Goal: Task Accomplishment & Management: Manage account settings

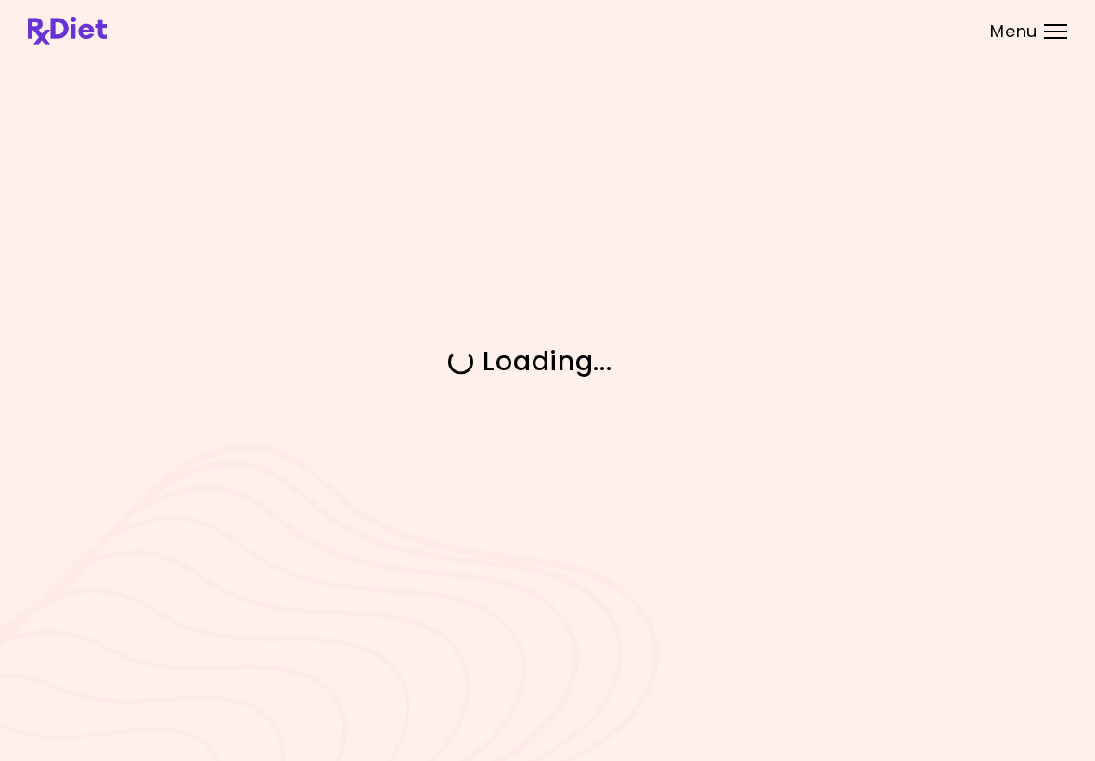
click at [10, 117] on div "Loading ..." at bounding box center [547, 380] width 1095 height 761
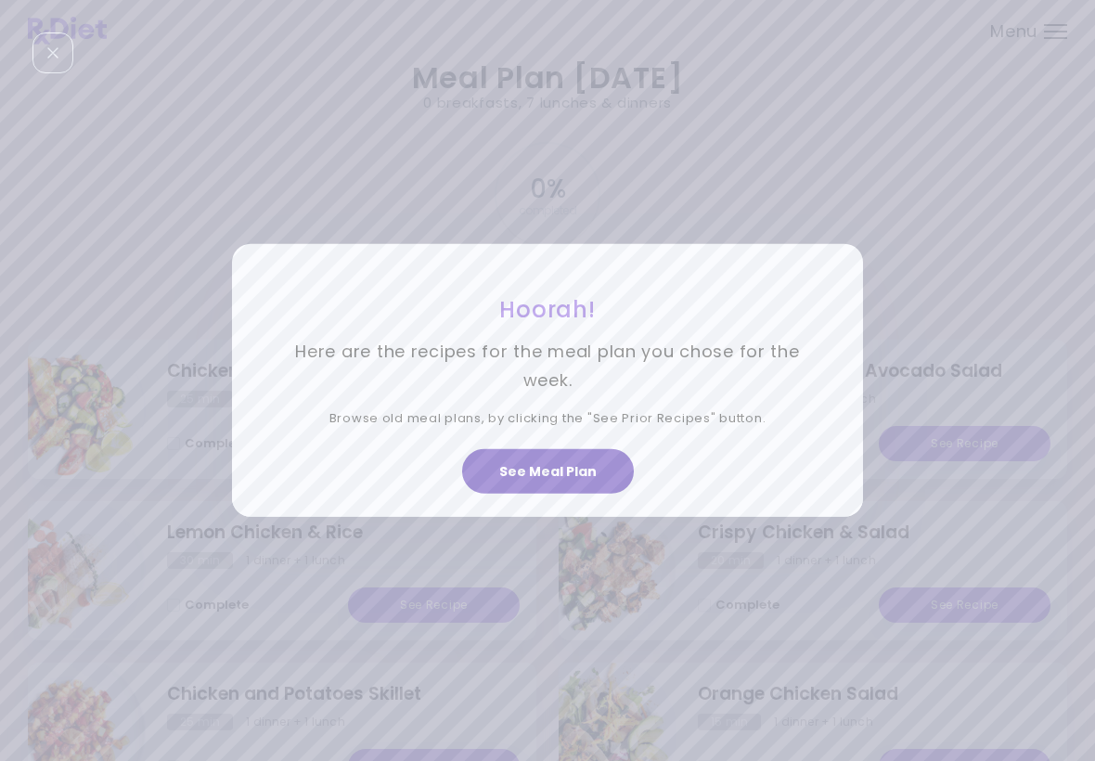
click at [558, 467] on button "See Meal Plan" at bounding box center [548, 471] width 172 height 45
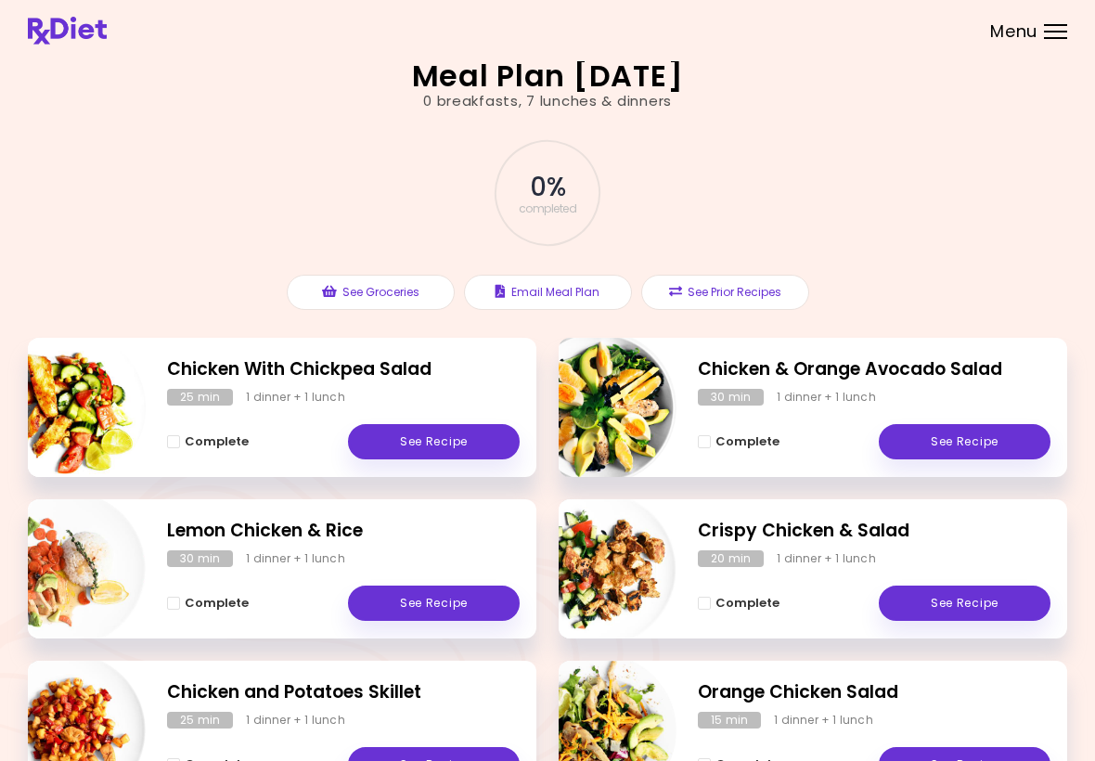
scroll to position [1, 0]
click at [979, 596] on link "See Recipe" at bounding box center [965, 603] width 172 height 35
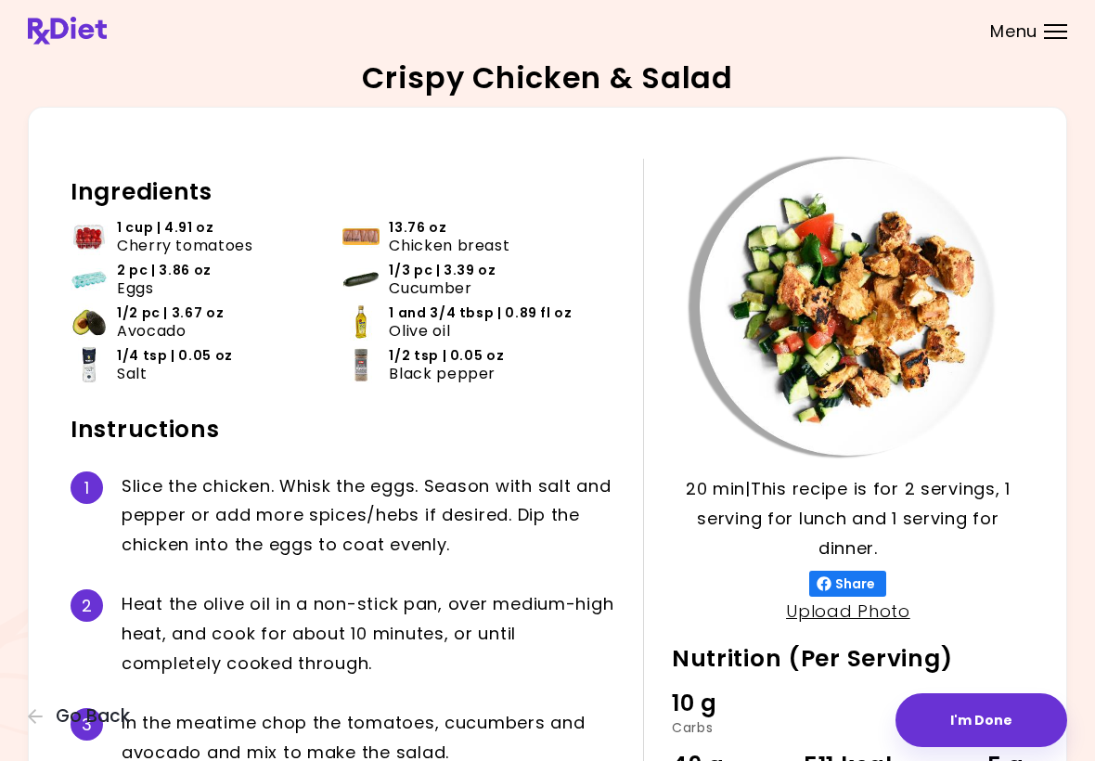
click at [1008, 703] on button "I'm Done" at bounding box center [981, 720] width 172 height 54
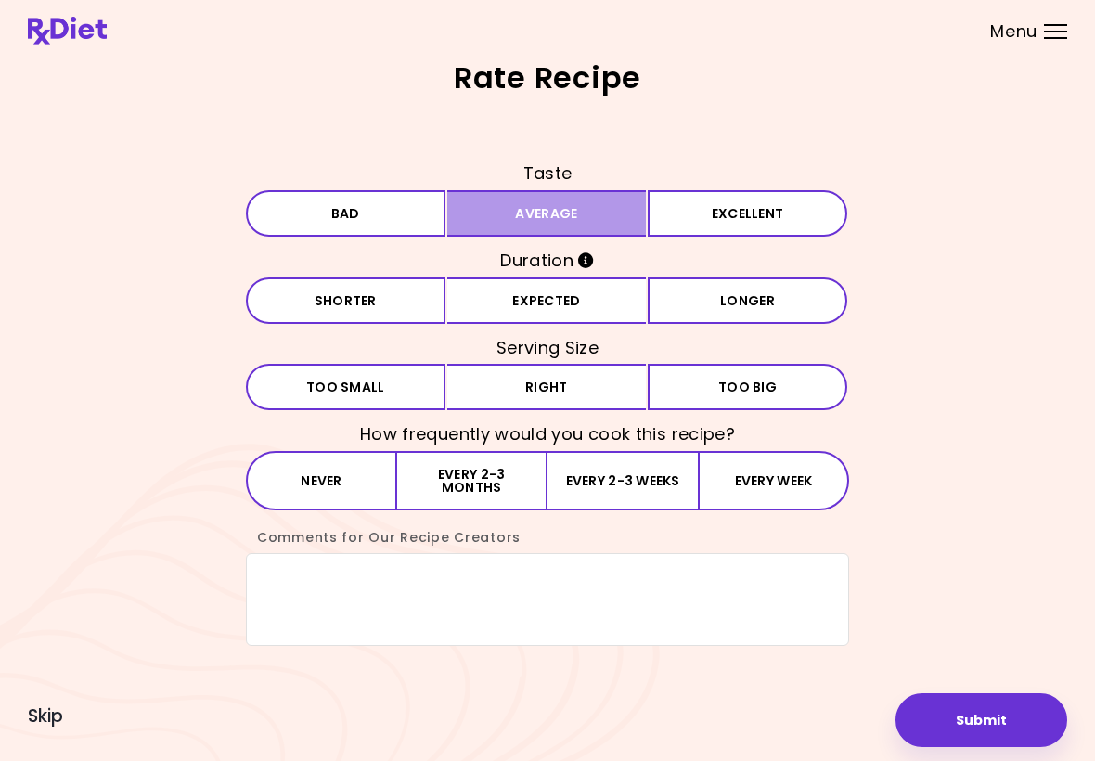
click at [598, 212] on button "Average" at bounding box center [546, 213] width 199 height 46
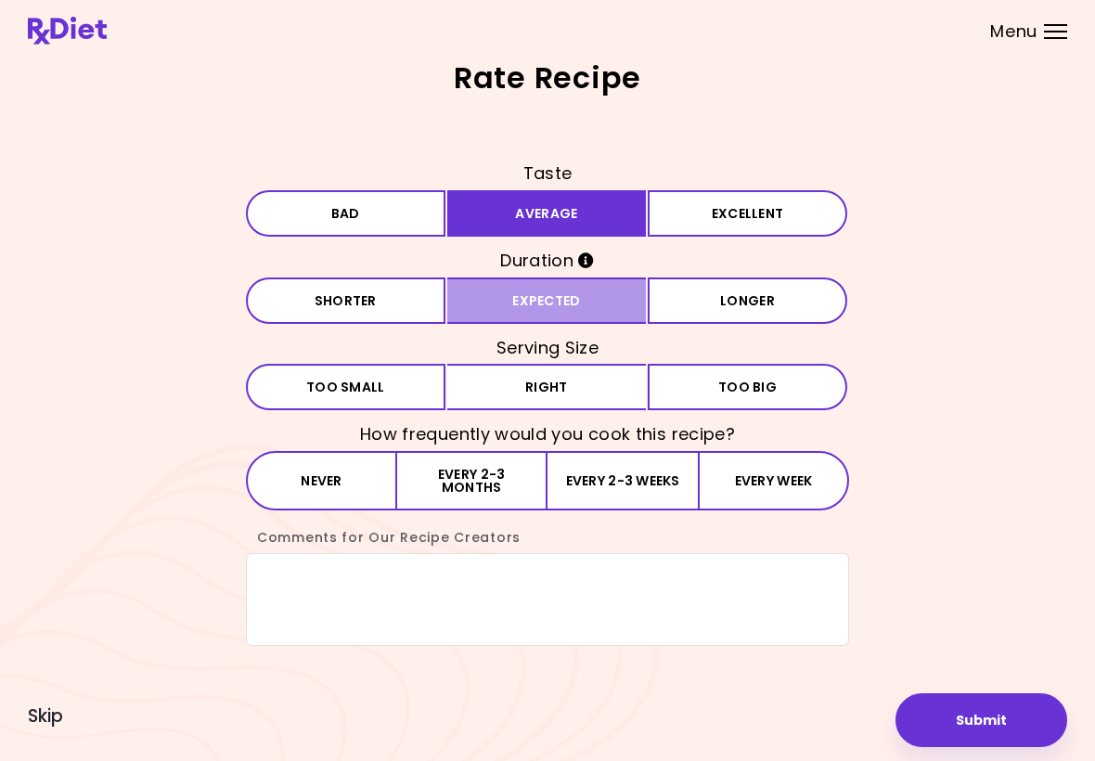
click at [565, 293] on button "Expected" at bounding box center [546, 300] width 199 height 46
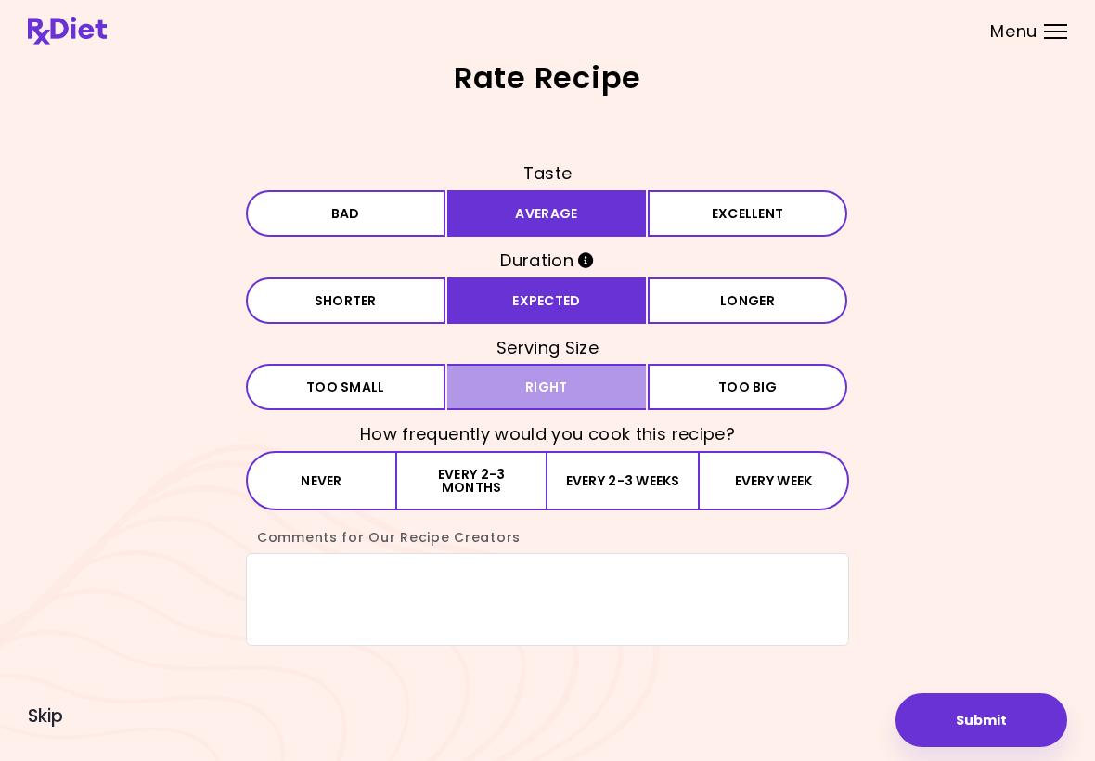
click at [584, 381] on button "Right" at bounding box center [546, 387] width 199 height 46
click at [767, 468] on button "Every week" at bounding box center [773, 480] width 151 height 59
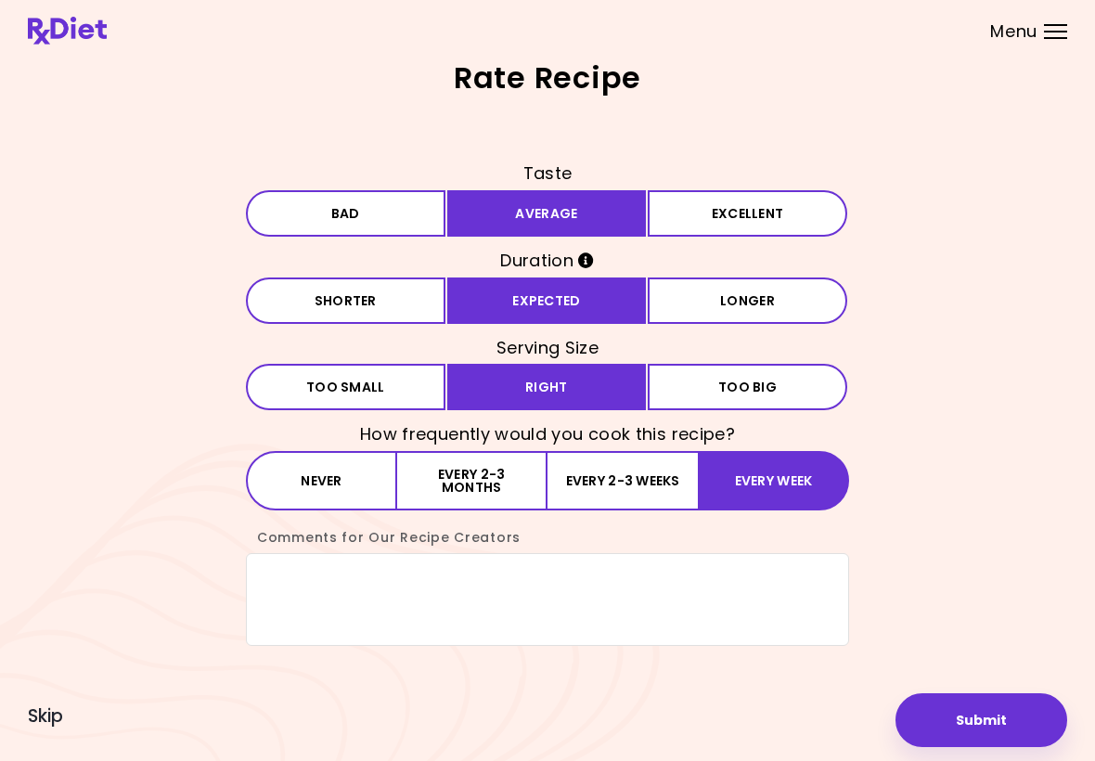
click at [998, 717] on button "Submit" at bounding box center [981, 720] width 172 height 54
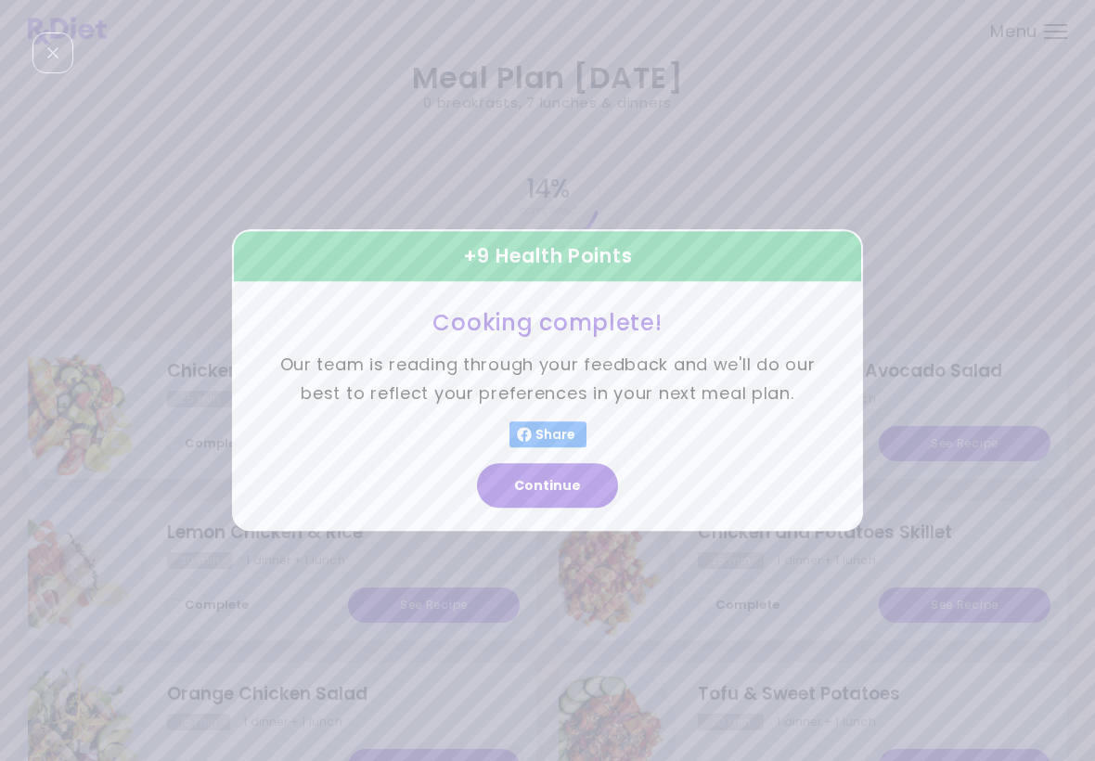
click at [551, 482] on button "Continue" at bounding box center [547, 486] width 141 height 45
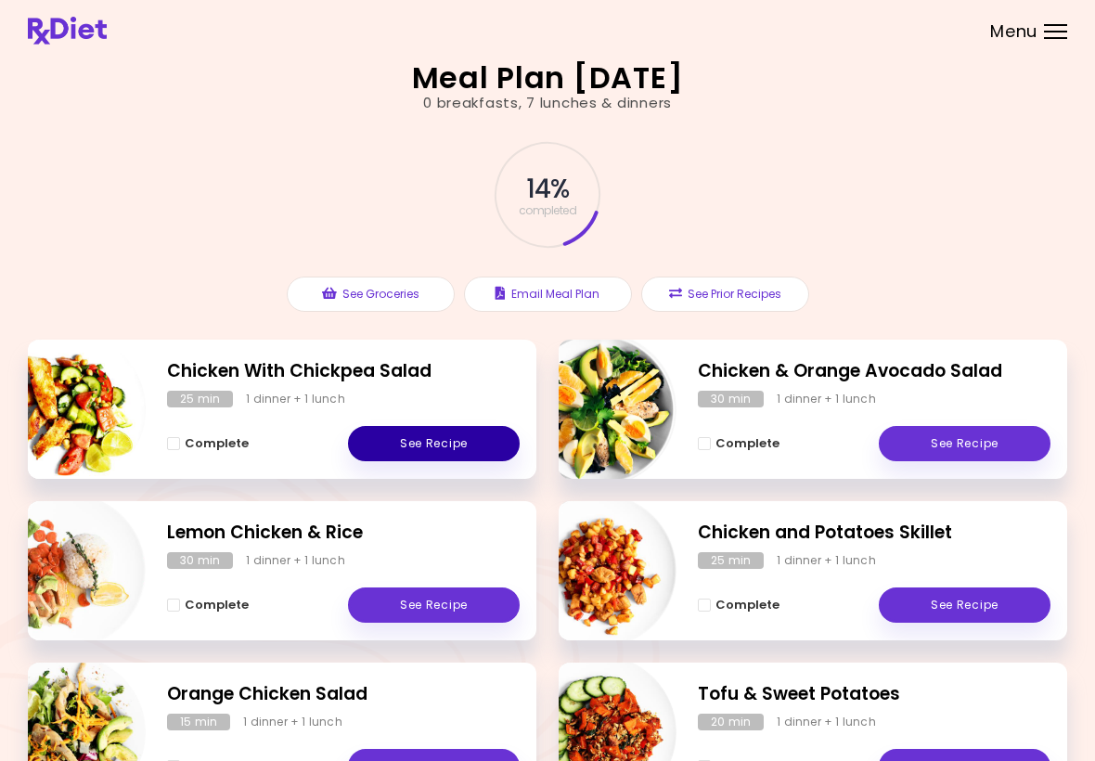
click at [440, 443] on link "See Recipe" at bounding box center [434, 443] width 172 height 35
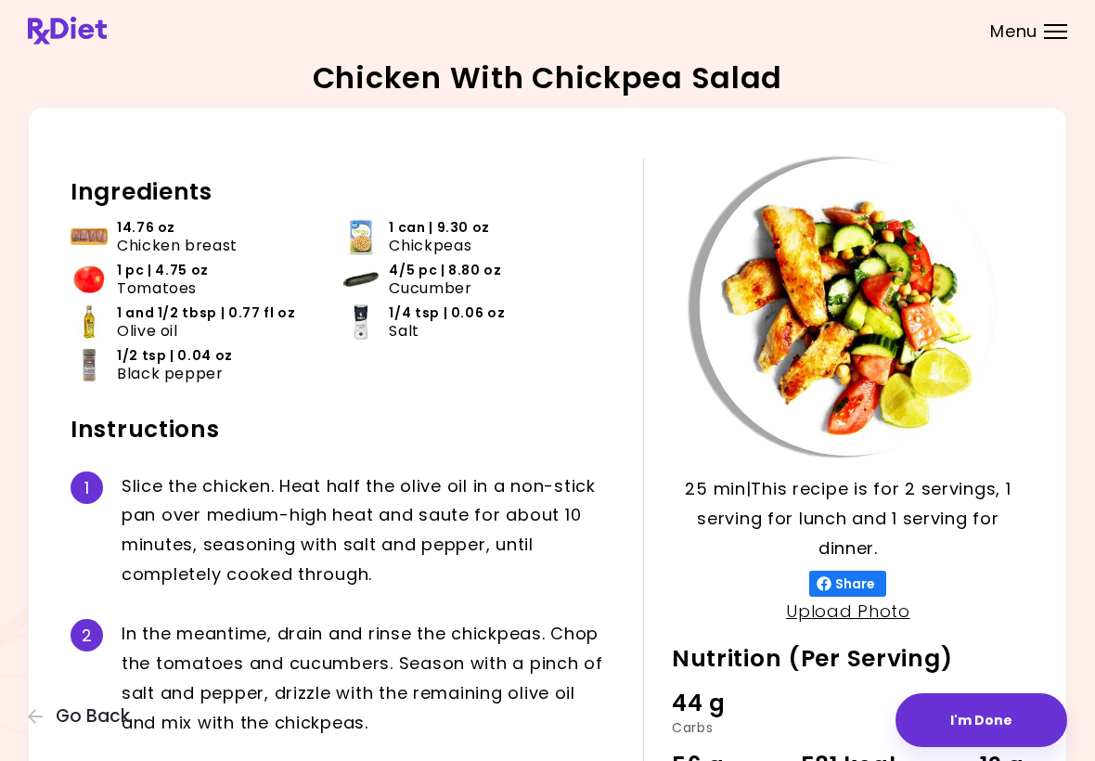
click at [987, 714] on button "I'm Done" at bounding box center [981, 720] width 172 height 54
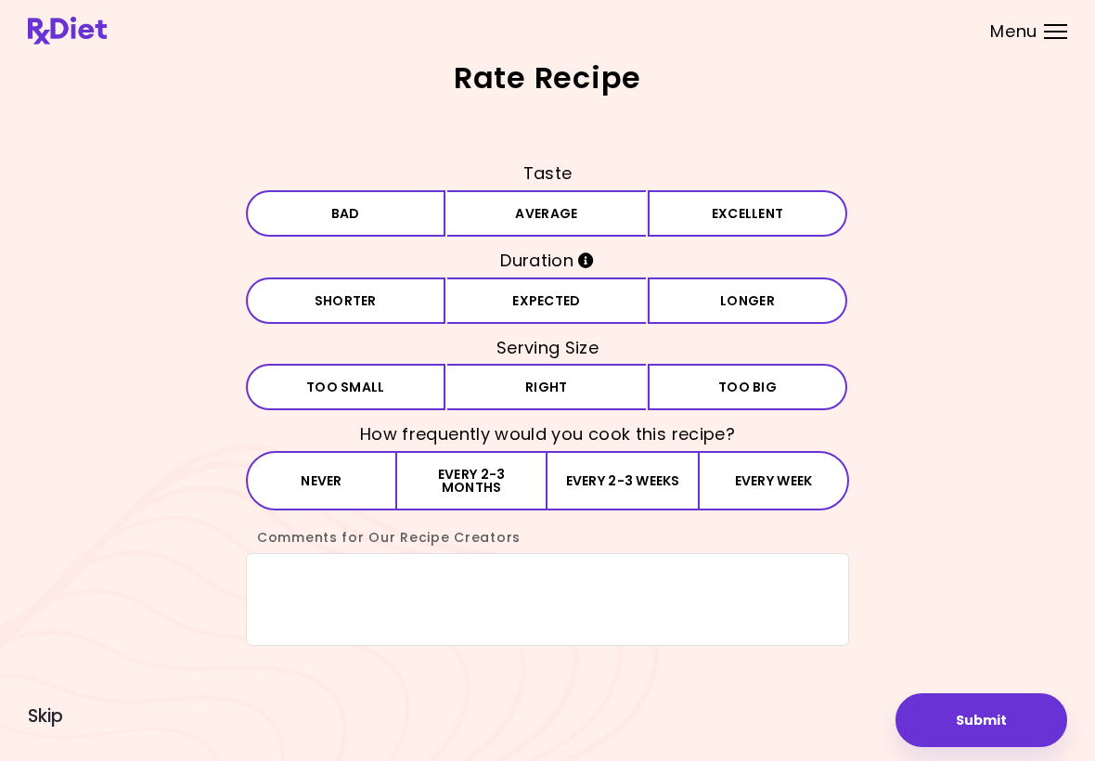
click at [567, 214] on button "Average" at bounding box center [546, 213] width 199 height 46
click at [555, 302] on button "Expected" at bounding box center [546, 300] width 199 height 46
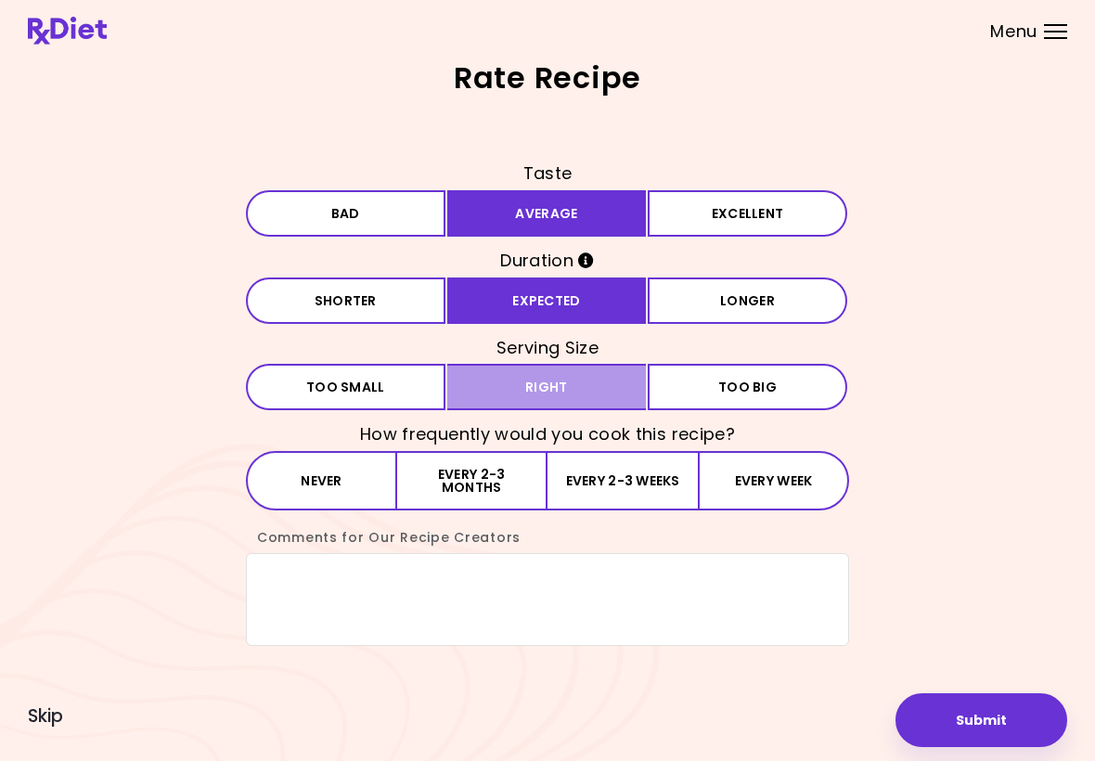
click at [571, 380] on button "Right" at bounding box center [546, 387] width 199 height 46
click at [758, 469] on button "Every week" at bounding box center [773, 480] width 151 height 59
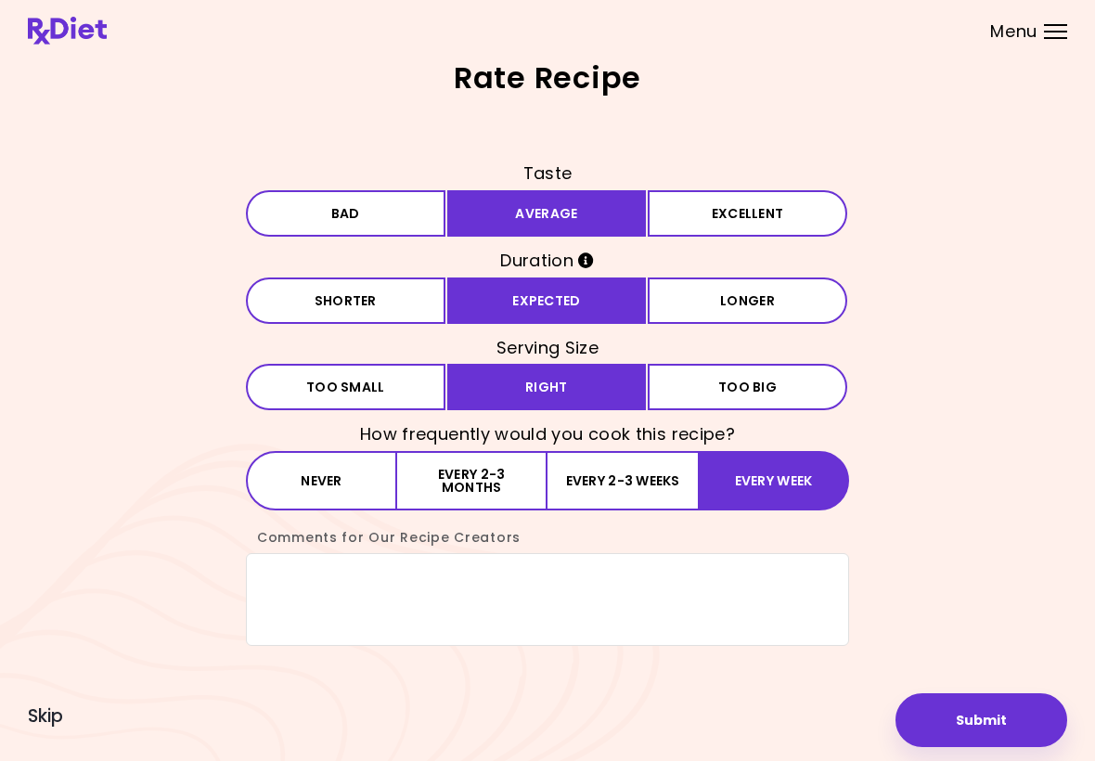
click at [986, 729] on button "Submit" at bounding box center [981, 720] width 172 height 54
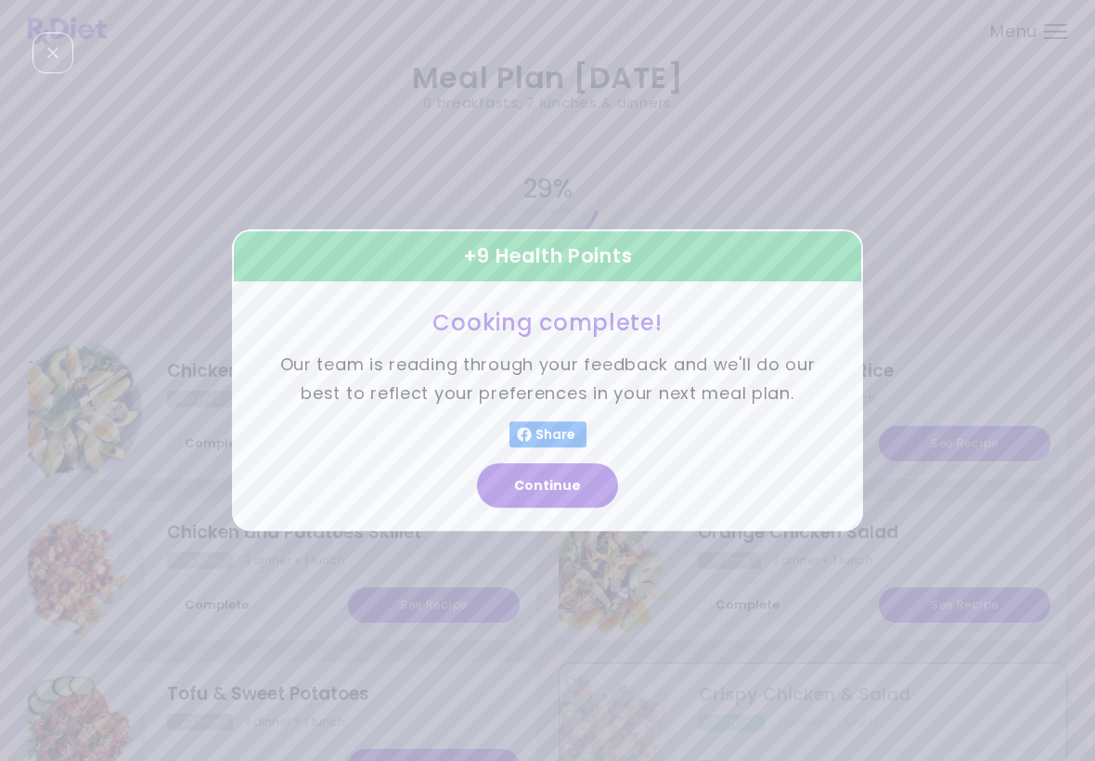
click at [563, 493] on button "Continue" at bounding box center [547, 486] width 141 height 45
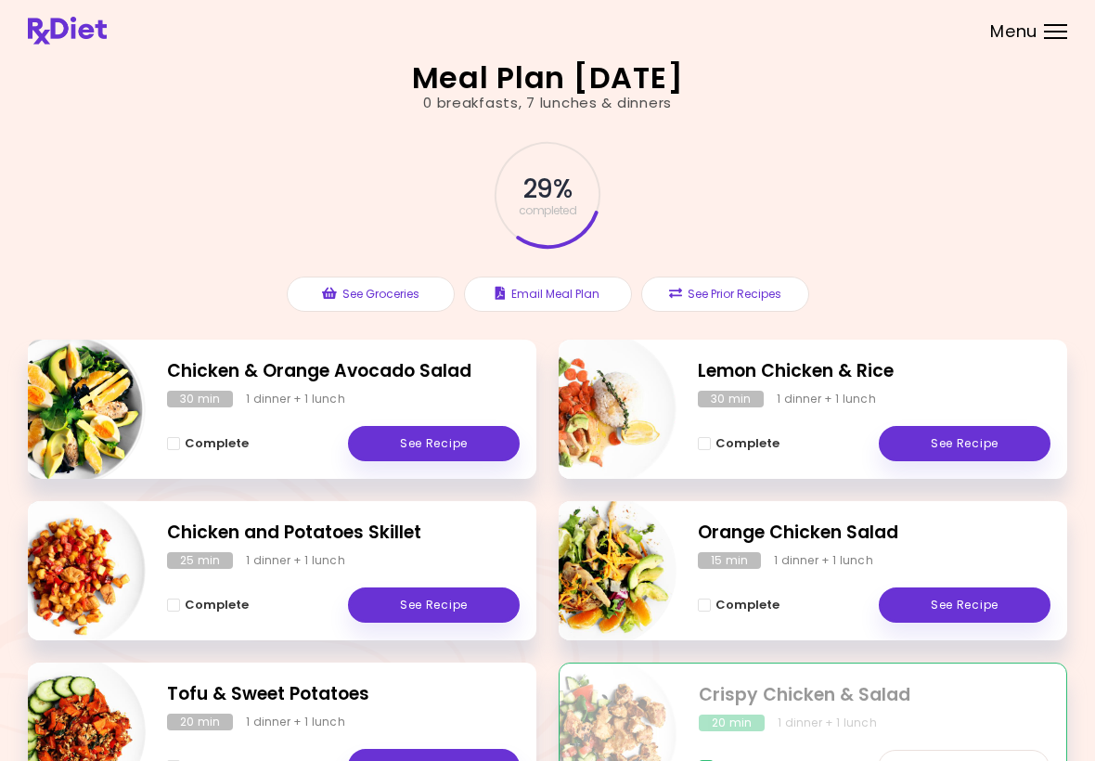
click at [440, 602] on link "See Recipe" at bounding box center [434, 604] width 172 height 35
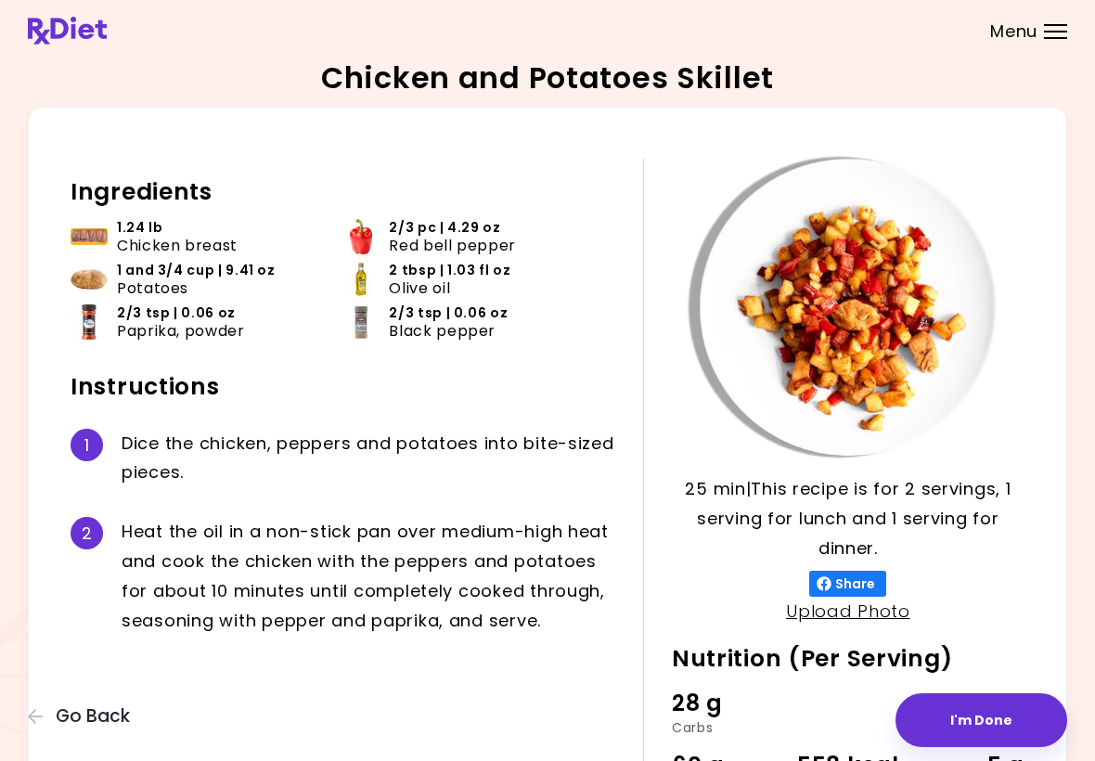
click at [1004, 711] on button "I'm Done" at bounding box center [981, 720] width 172 height 54
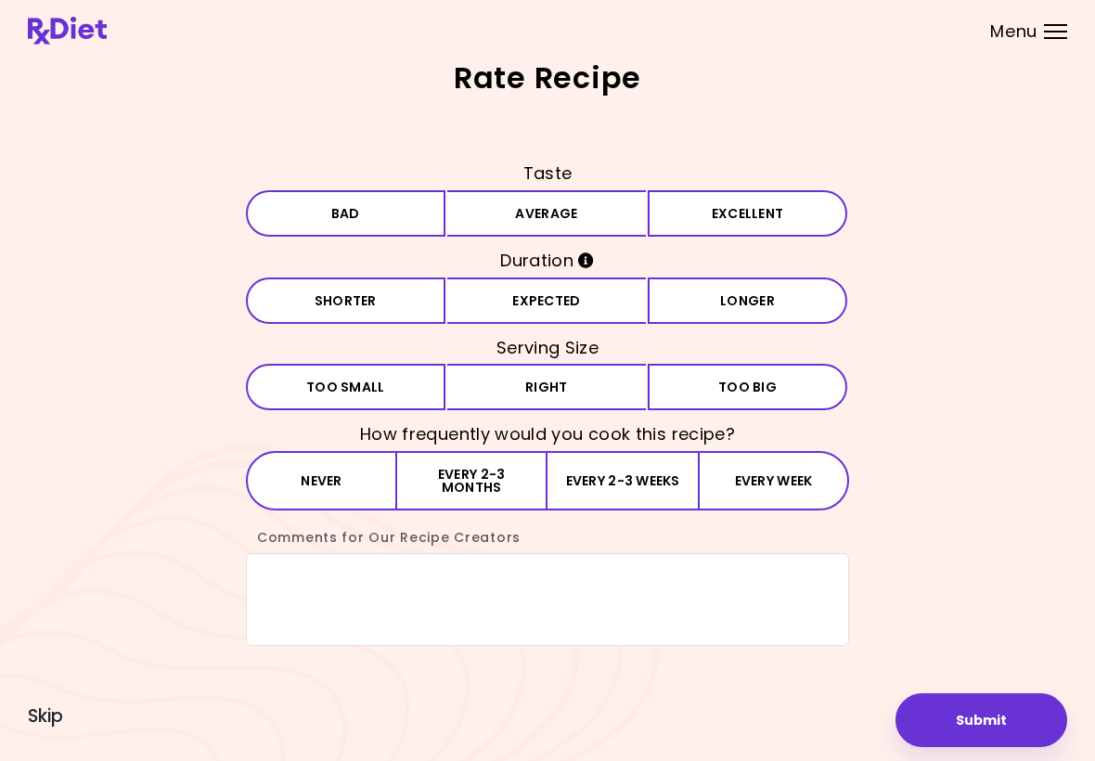
click at [576, 379] on button "Right" at bounding box center [546, 387] width 199 height 46
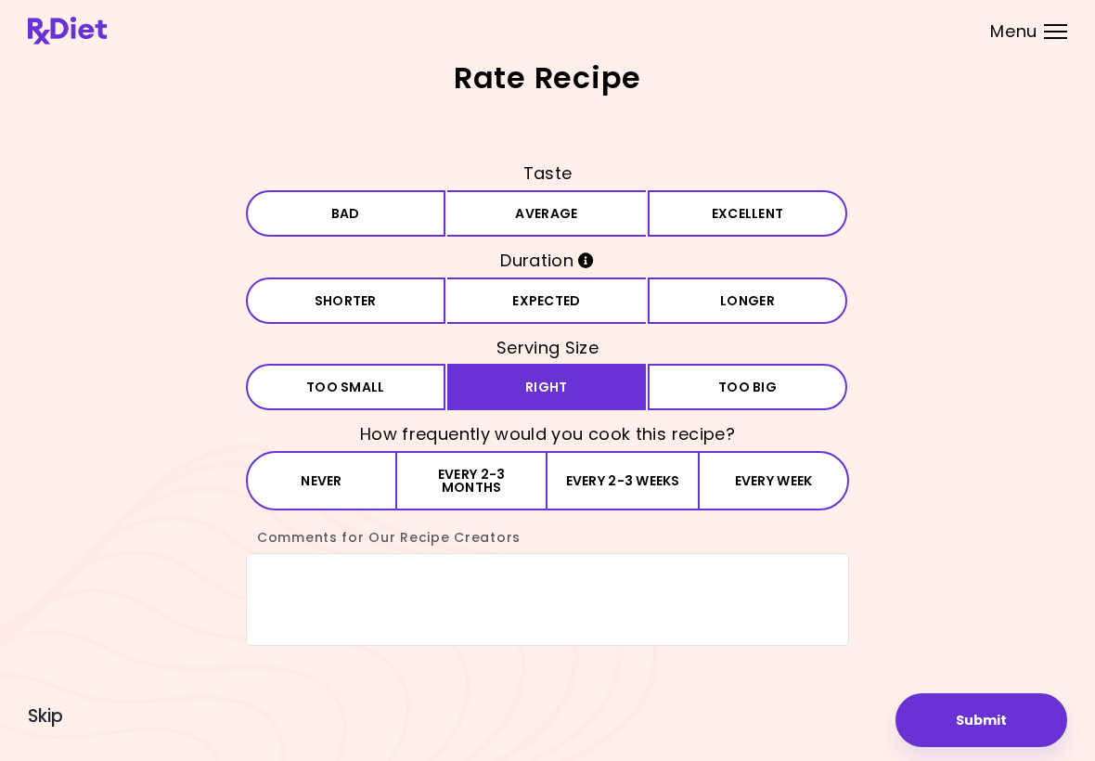
click at [759, 472] on button "Every week" at bounding box center [773, 480] width 151 height 59
click at [1008, 712] on button "Submit" at bounding box center [981, 720] width 172 height 54
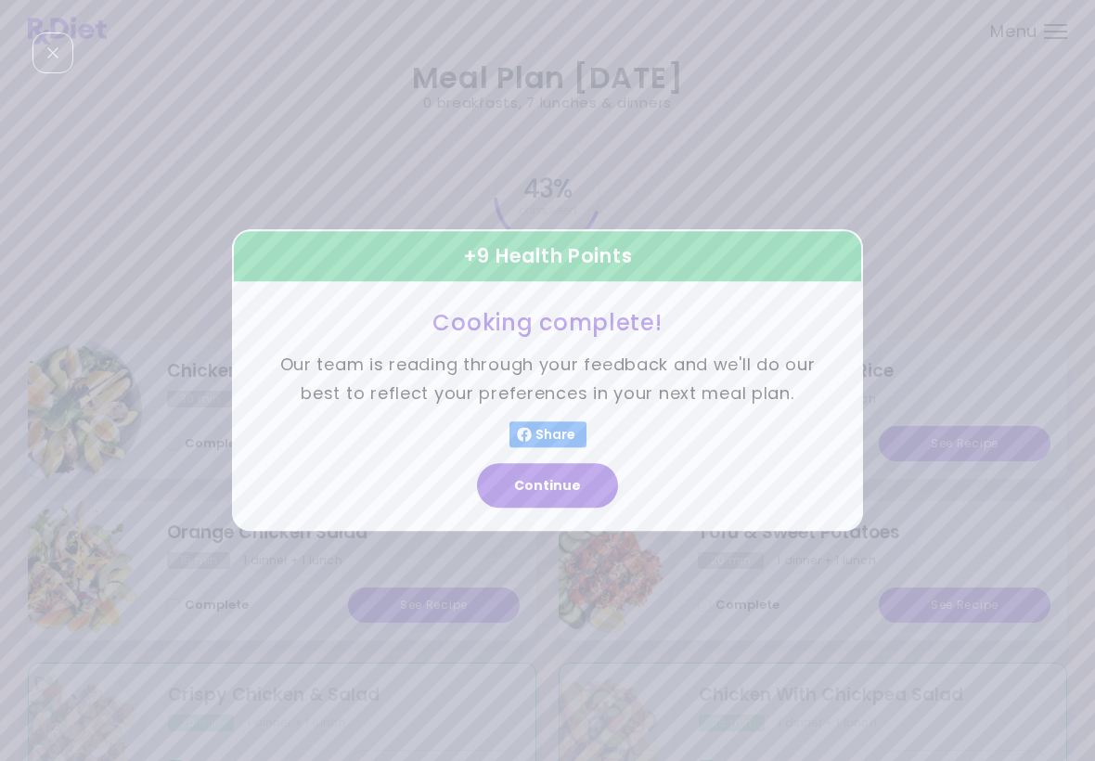
click at [558, 480] on button "Continue" at bounding box center [547, 486] width 141 height 45
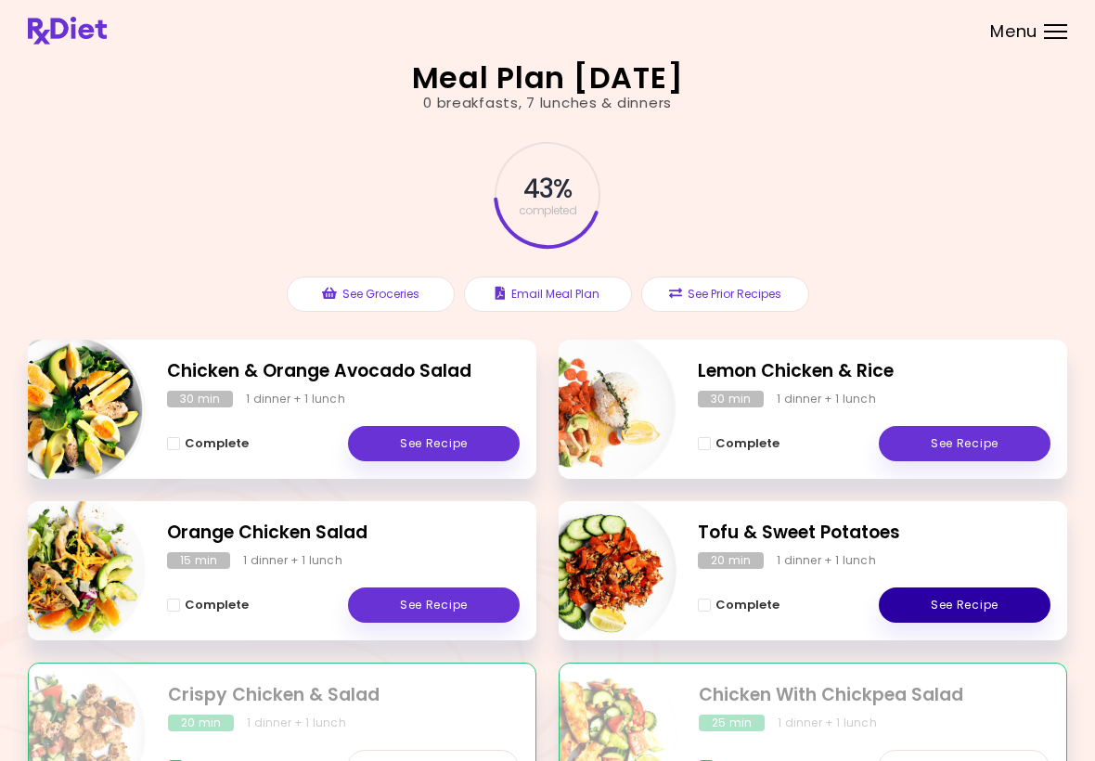
click at [978, 594] on link "See Recipe" at bounding box center [965, 604] width 172 height 35
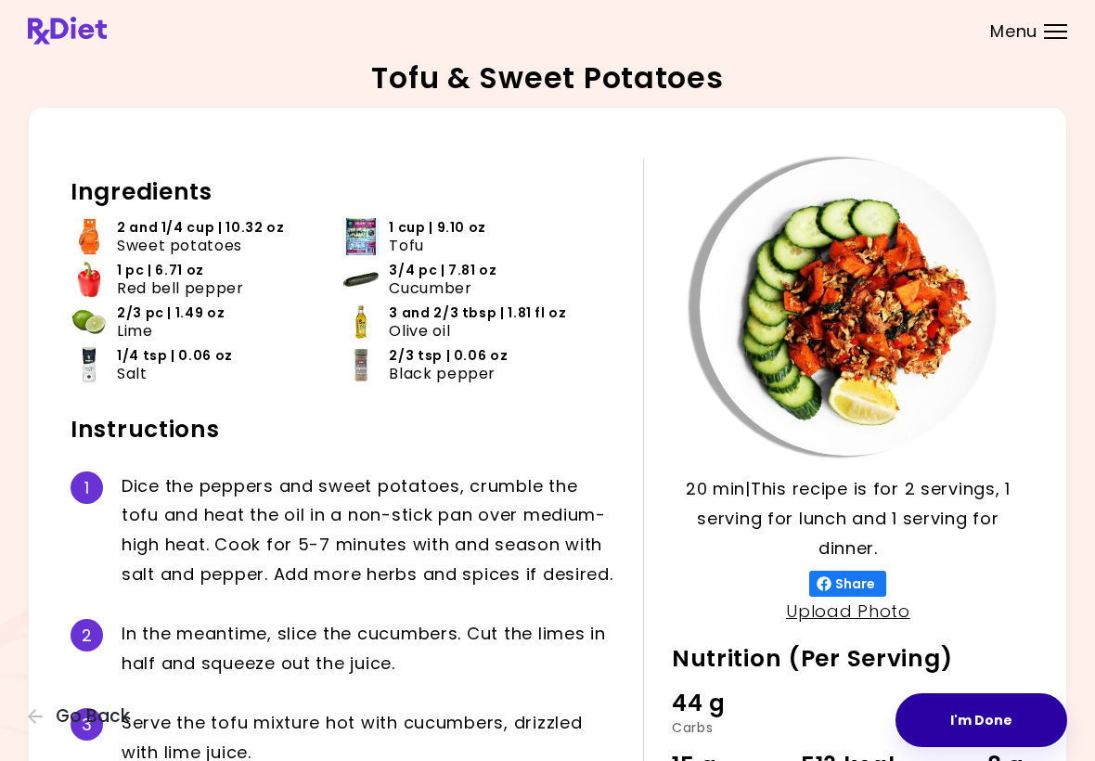
click at [989, 710] on button "I'm Done" at bounding box center [981, 720] width 172 height 54
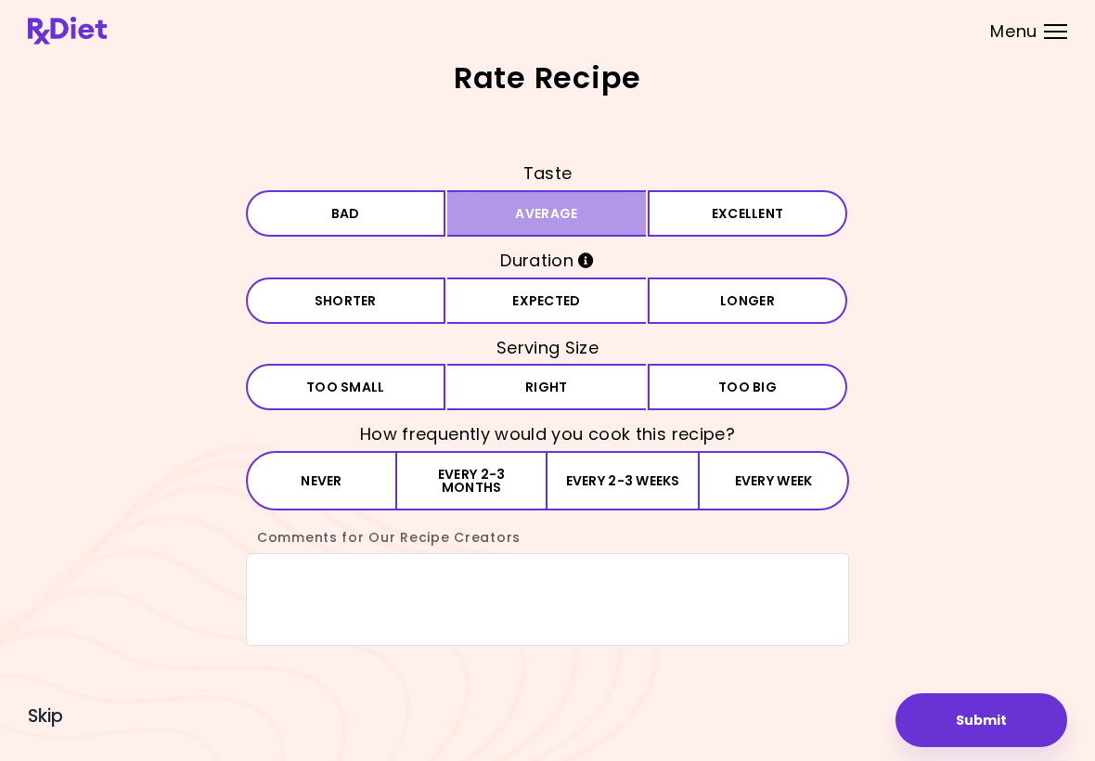
click at [601, 221] on button "Average" at bounding box center [546, 213] width 199 height 46
click at [580, 295] on button "Expected" at bounding box center [546, 300] width 199 height 46
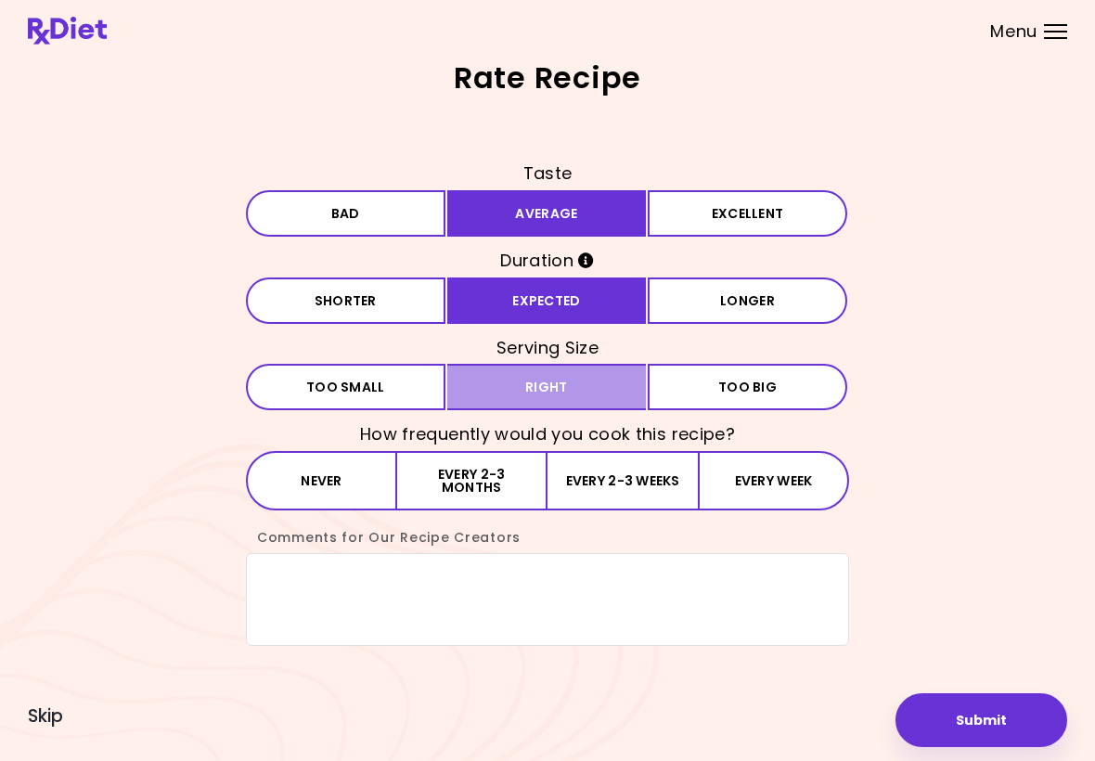
click at [554, 390] on button "Right" at bounding box center [546, 387] width 199 height 46
click at [772, 481] on button "Every week" at bounding box center [773, 480] width 151 height 59
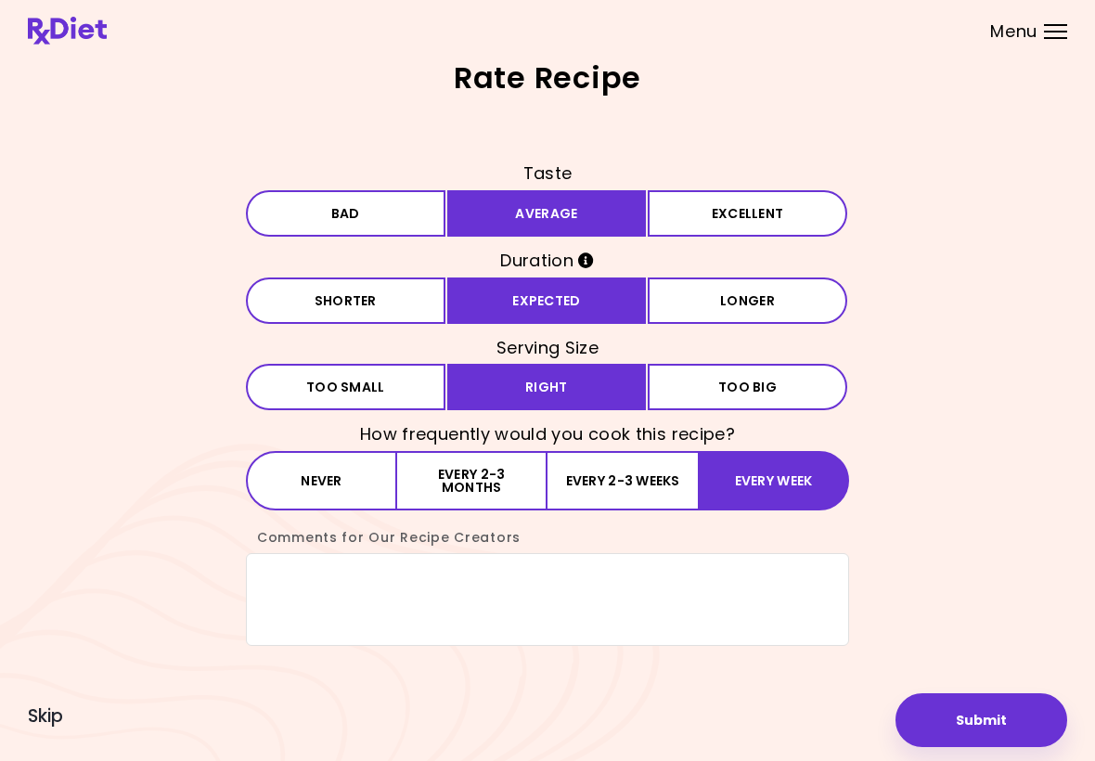
click at [999, 727] on button "Submit" at bounding box center [981, 720] width 172 height 54
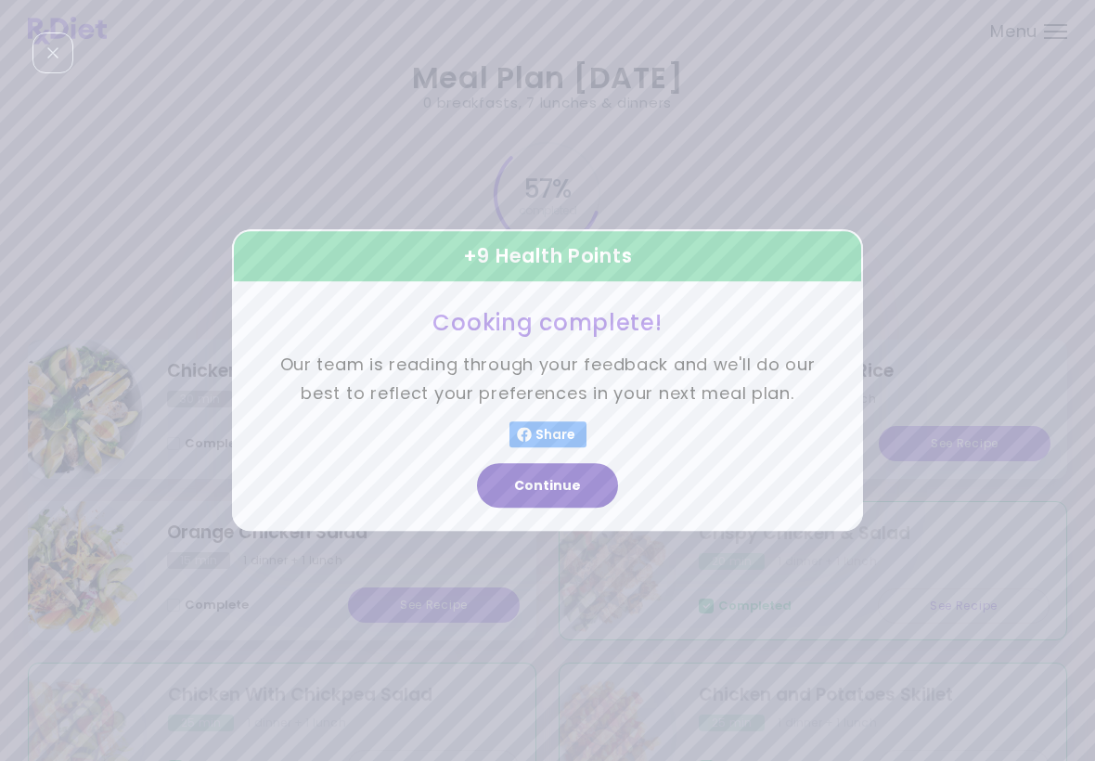
click at [556, 500] on button "Continue" at bounding box center [547, 486] width 141 height 45
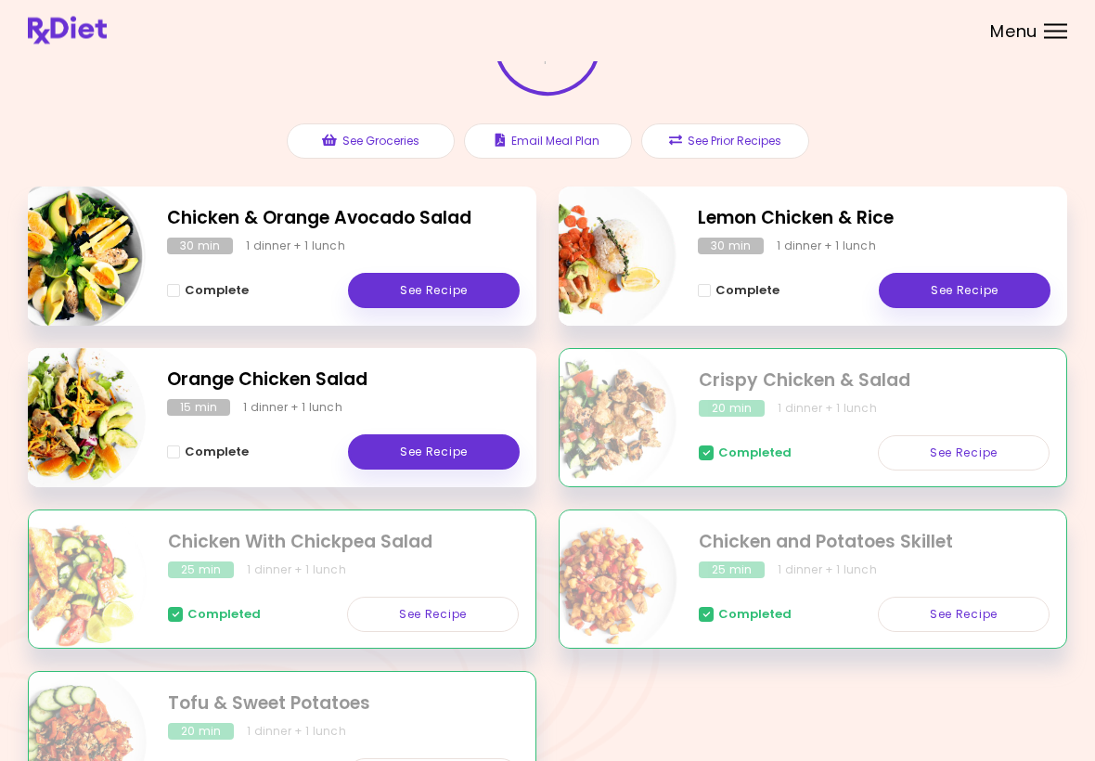
scroll to position [63, 0]
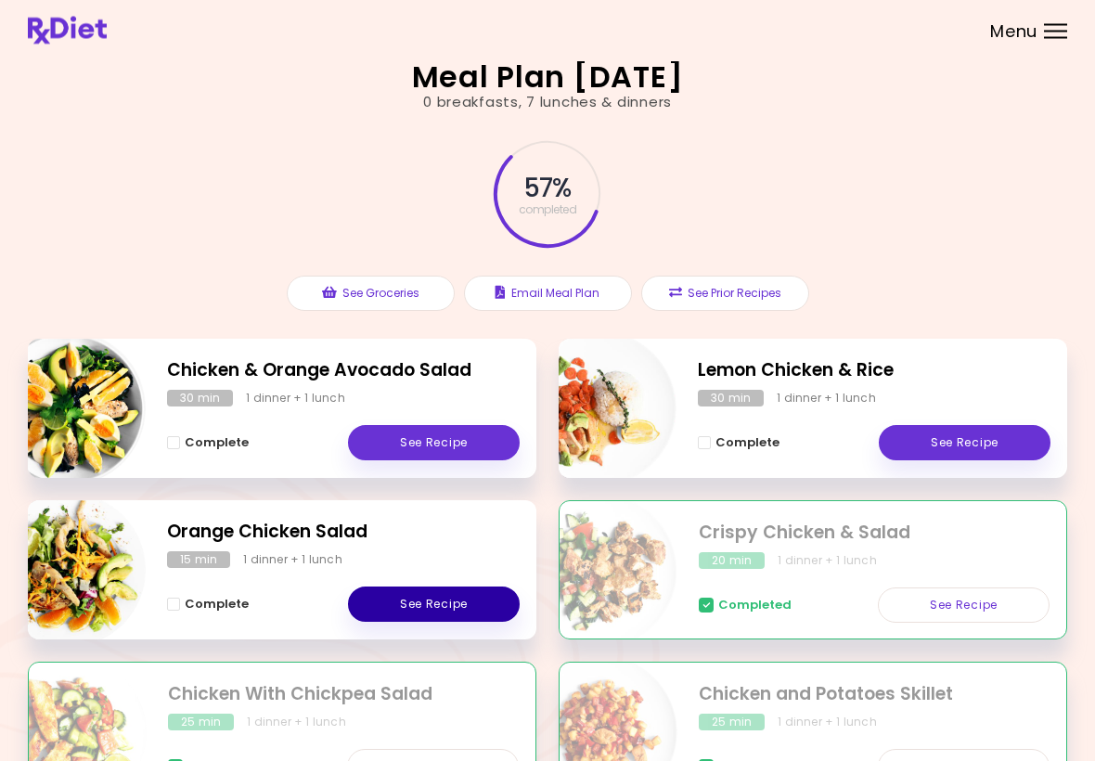
click at [461, 597] on link "See Recipe" at bounding box center [434, 604] width 172 height 35
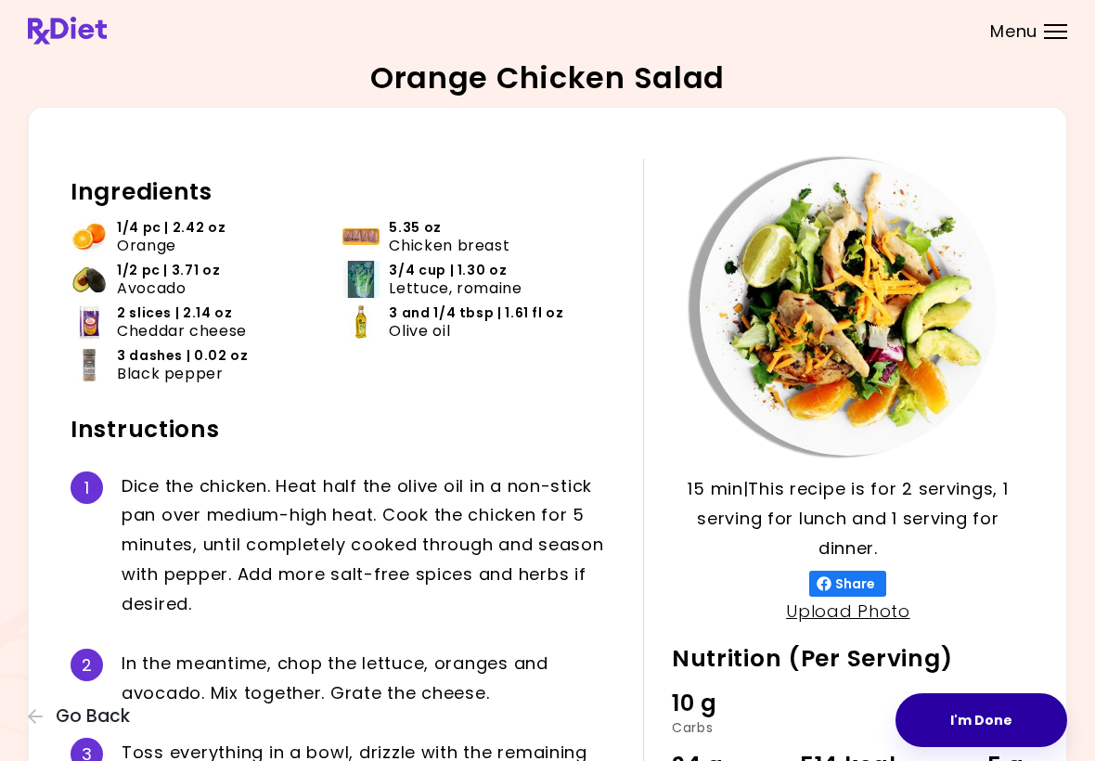
click at [1024, 711] on button "I'm Done" at bounding box center [981, 720] width 172 height 54
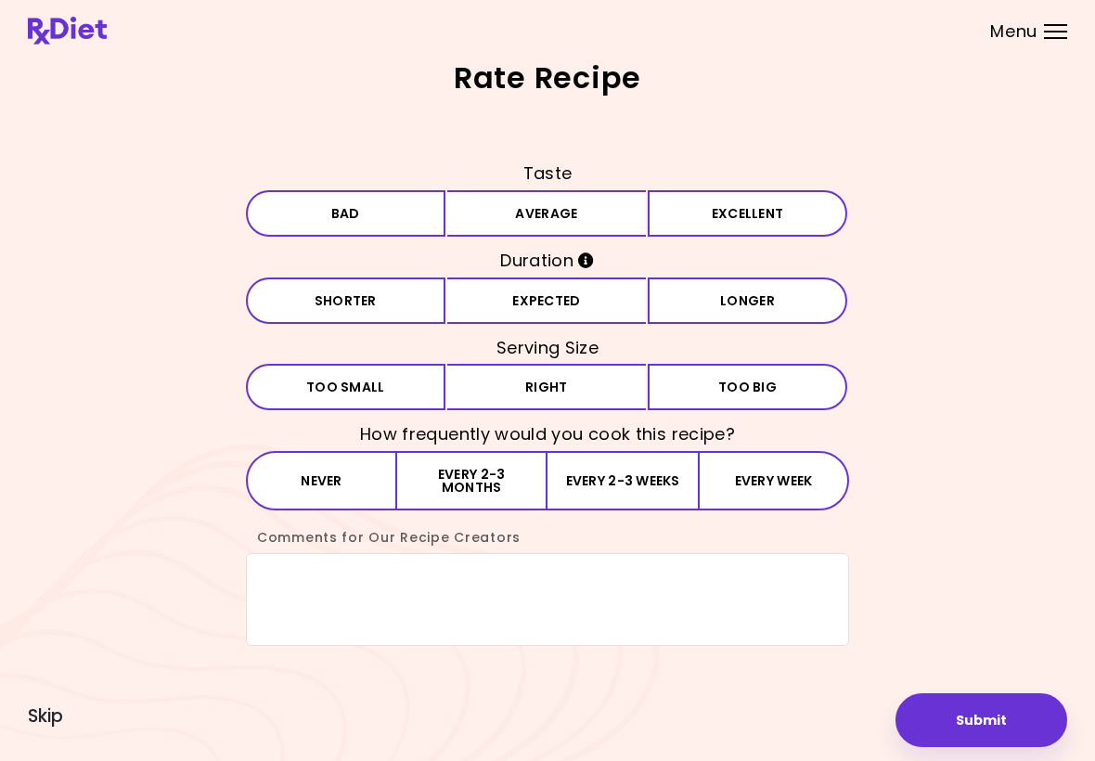
click at [595, 214] on button "Average" at bounding box center [546, 213] width 199 height 46
click at [562, 304] on button "Expected" at bounding box center [546, 300] width 199 height 46
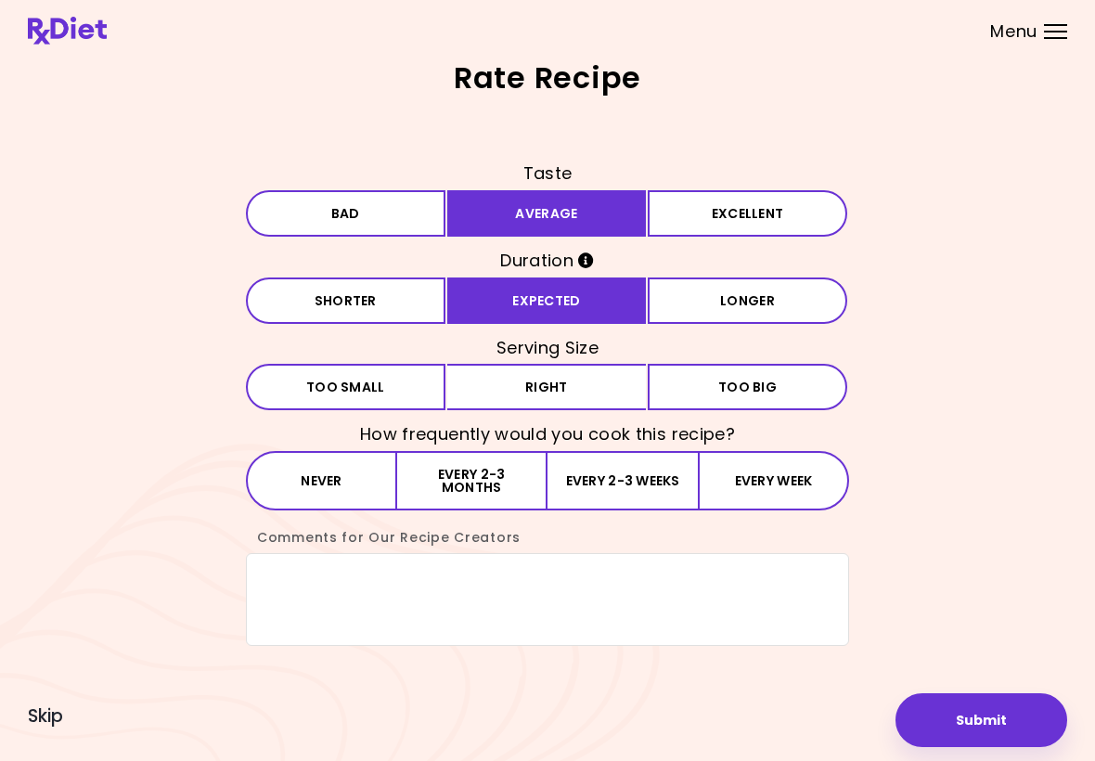
click at [557, 387] on button "Right" at bounding box center [546, 387] width 199 height 46
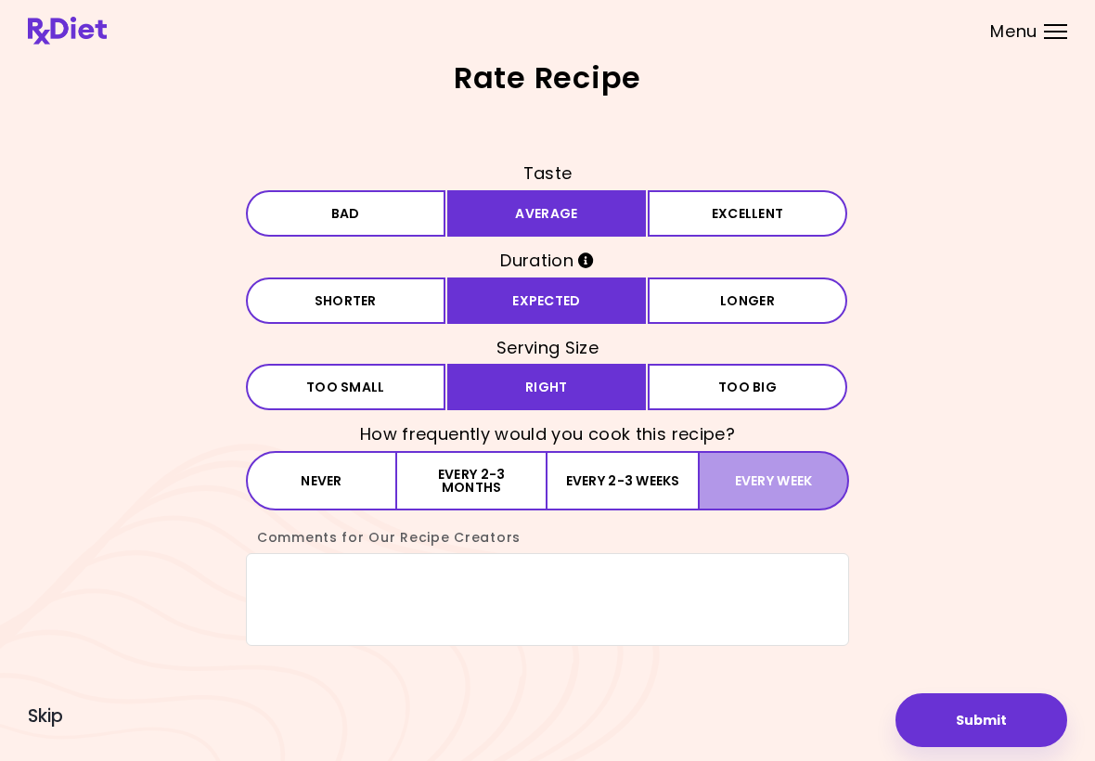
click at [778, 478] on button "Every week" at bounding box center [773, 480] width 151 height 59
click at [1008, 697] on button "Submit" at bounding box center [981, 720] width 172 height 54
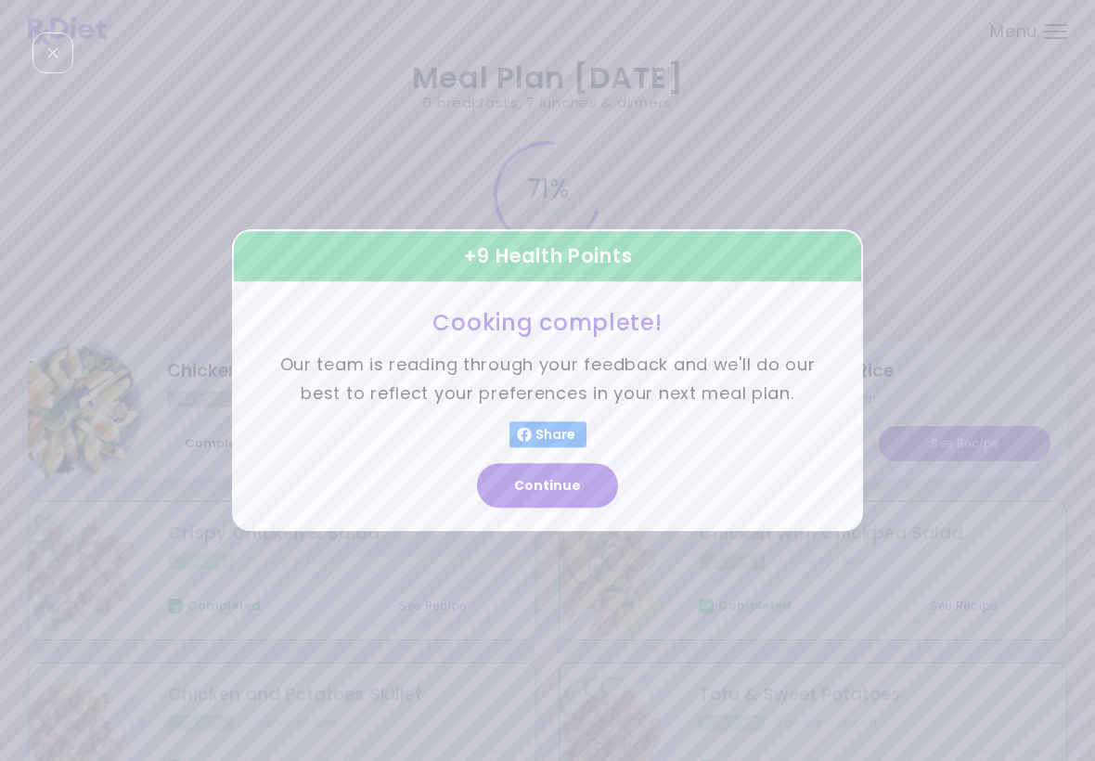
click at [546, 485] on button "Continue" at bounding box center [547, 486] width 141 height 45
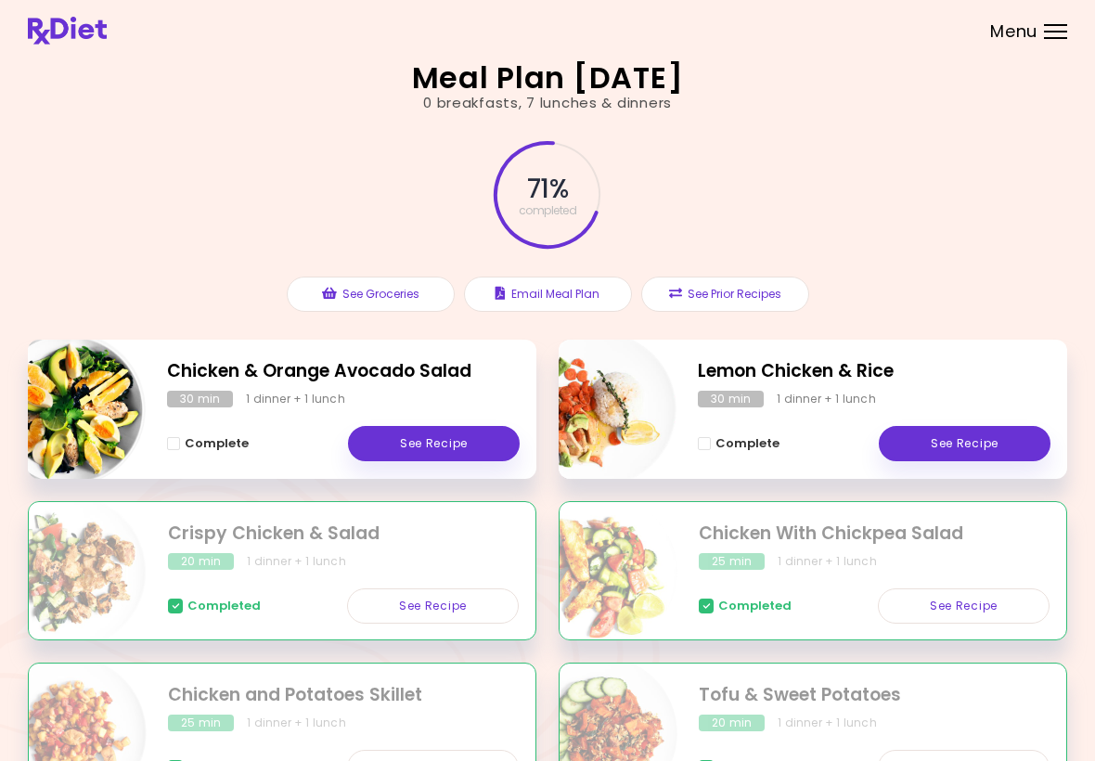
click at [982, 433] on link "See Recipe" at bounding box center [965, 443] width 172 height 35
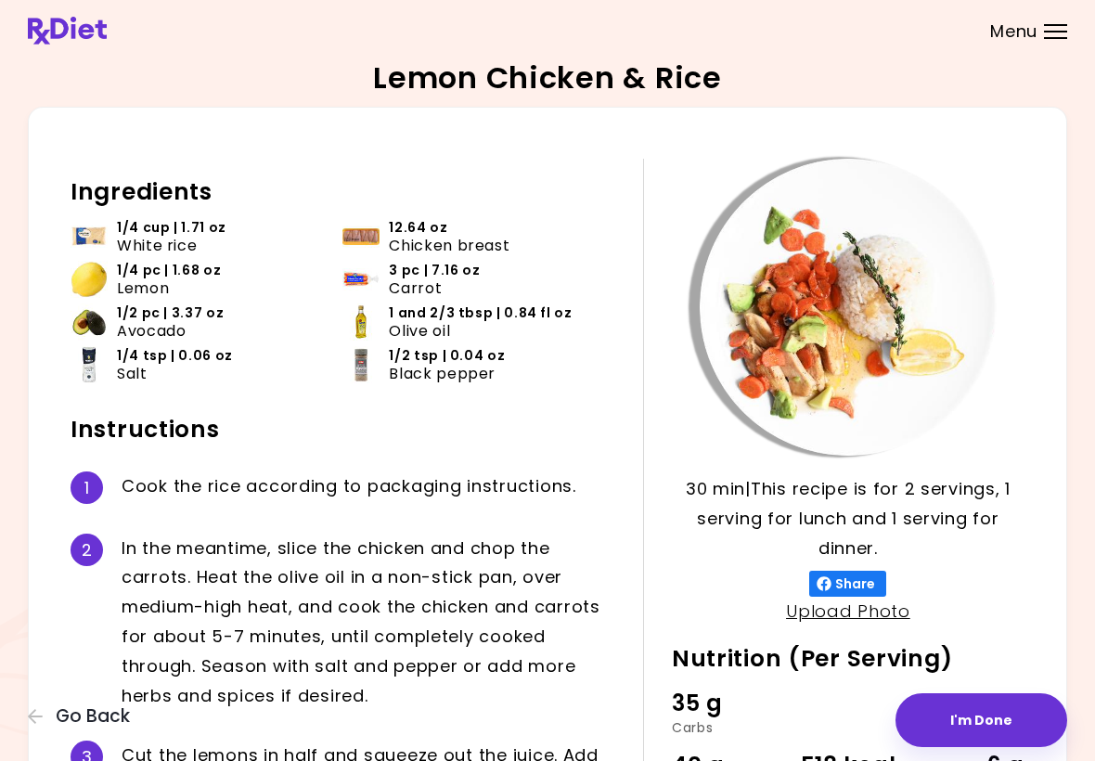
click at [992, 712] on button "I'm Done" at bounding box center [981, 720] width 172 height 54
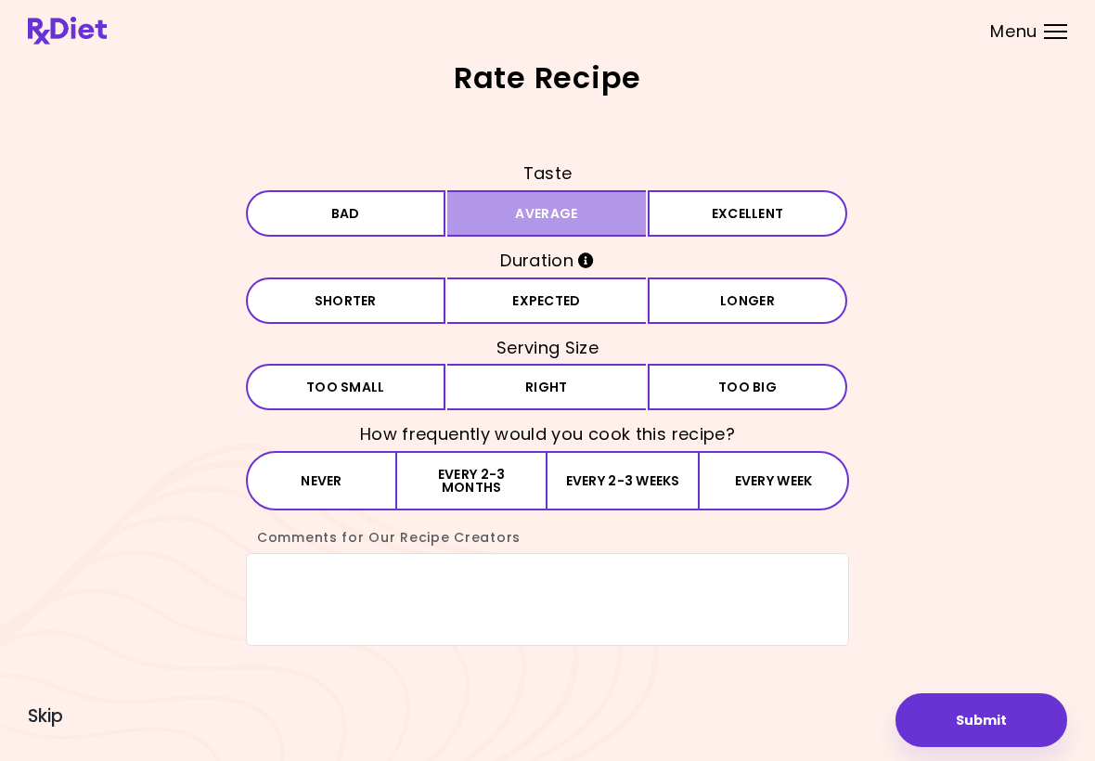
click at [568, 207] on button "Average" at bounding box center [546, 213] width 199 height 46
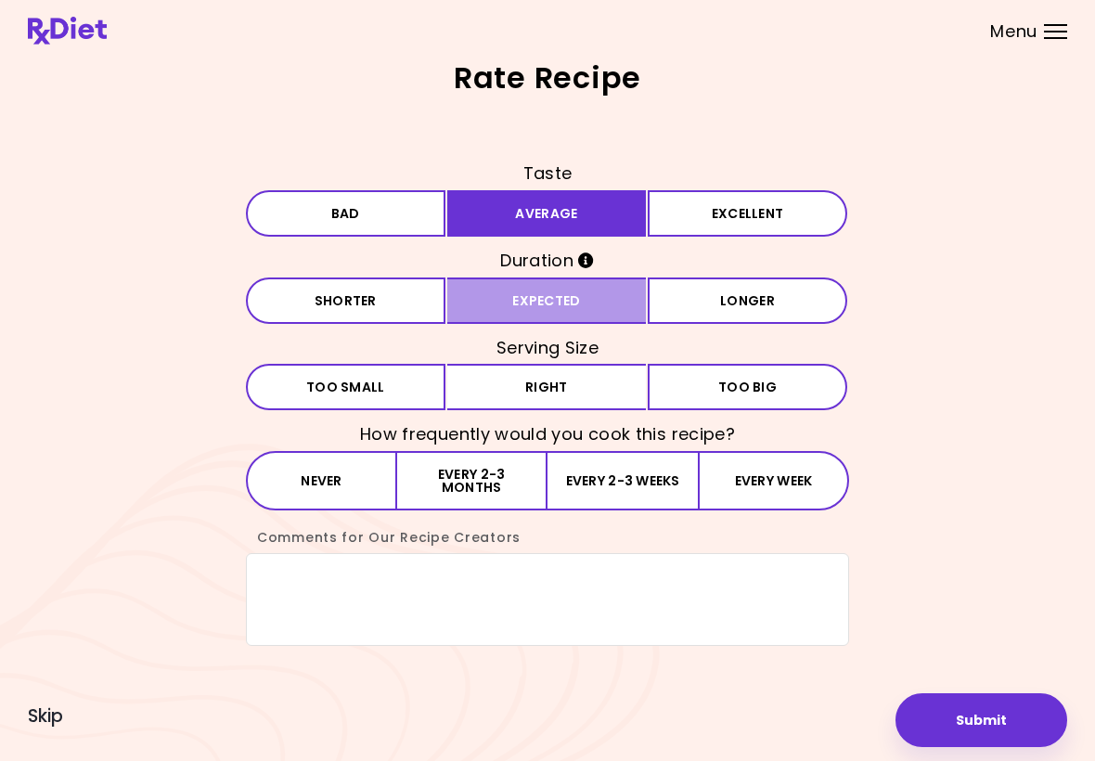
click at [567, 298] on button "Expected" at bounding box center [546, 300] width 199 height 46
click at [572, 388] on button "Right" at bounding box center [546, 387] width 199 height 46
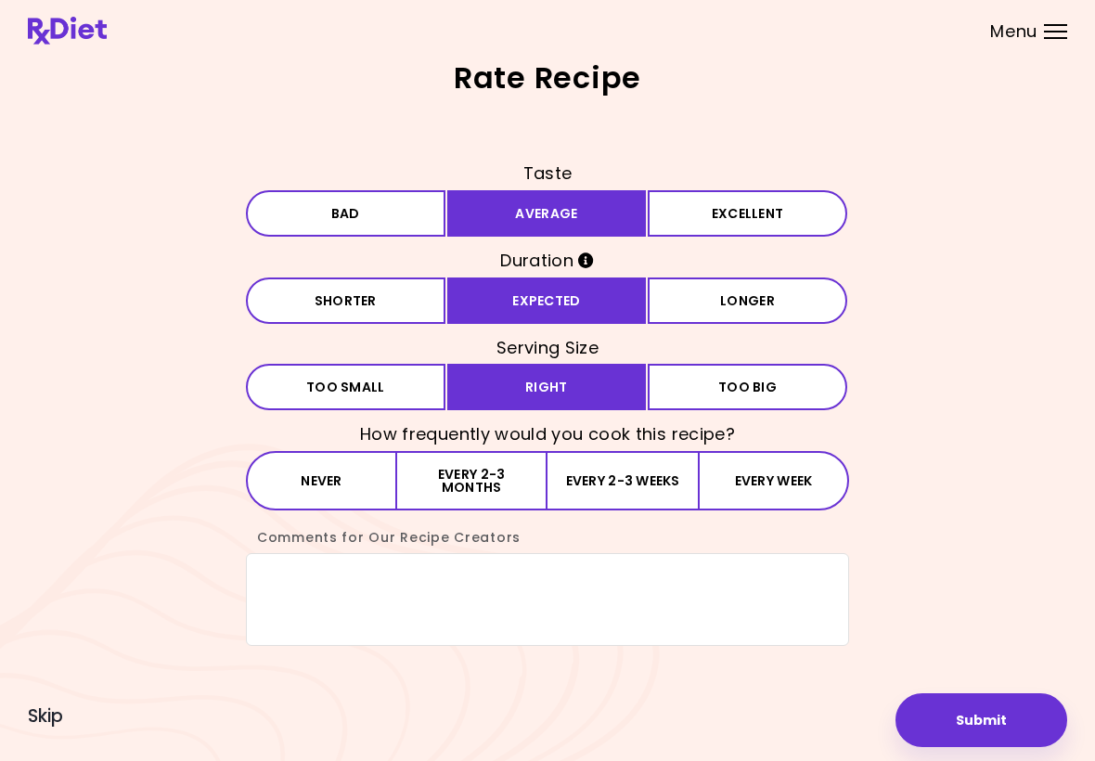
click at [772, 468] on button "Every week" at bounding box center [773, 480] width 151 height 59
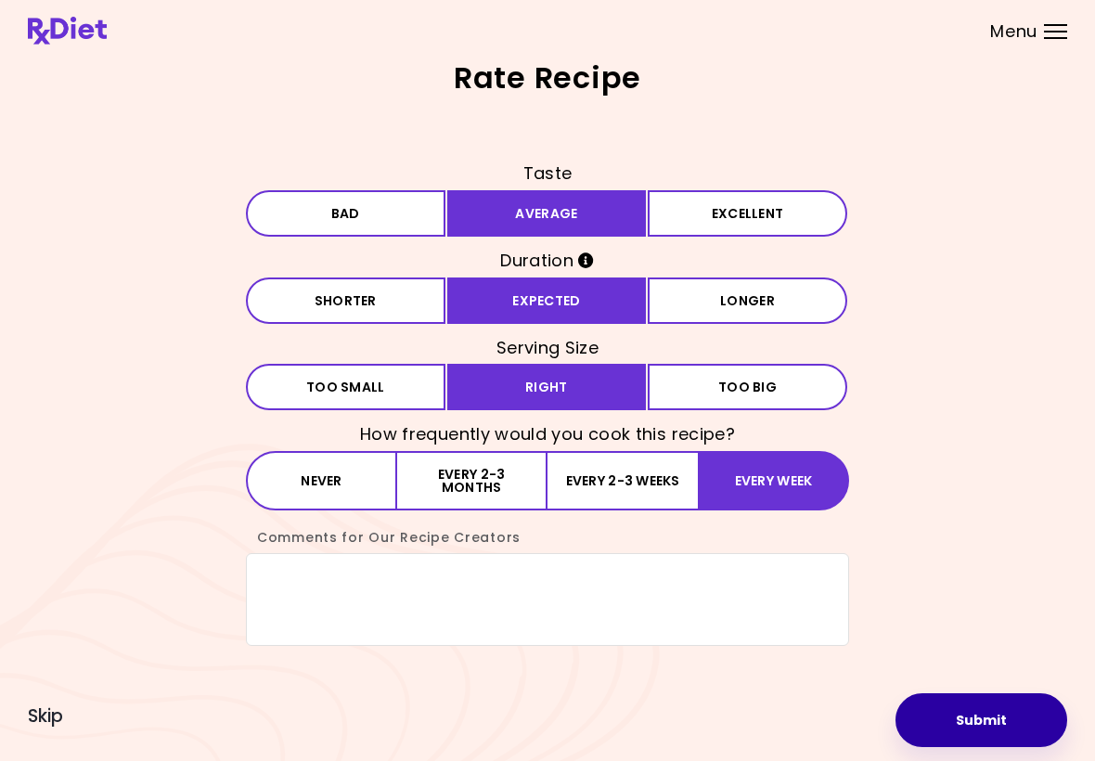
click at [1012, 715] on button "Submit" at bounding box center [981, 720] width 172 height 54
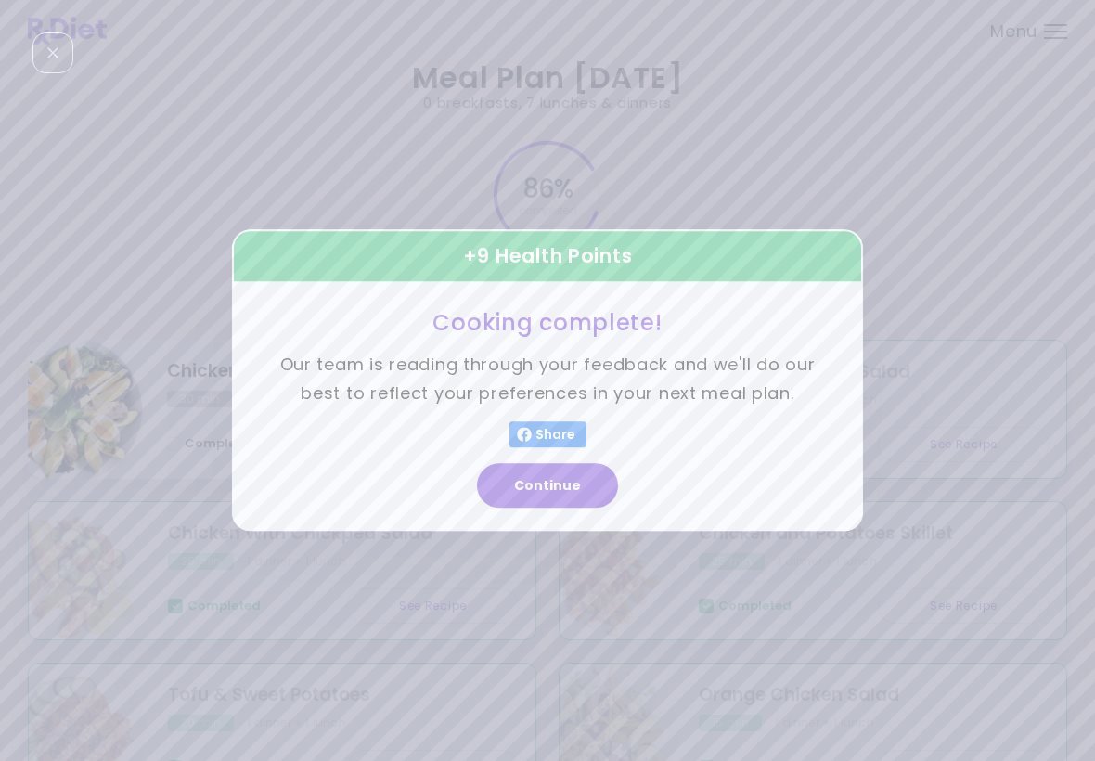
click at [569, 486] on button "Continue" at bounding box center [547, 486] width 141 height 45
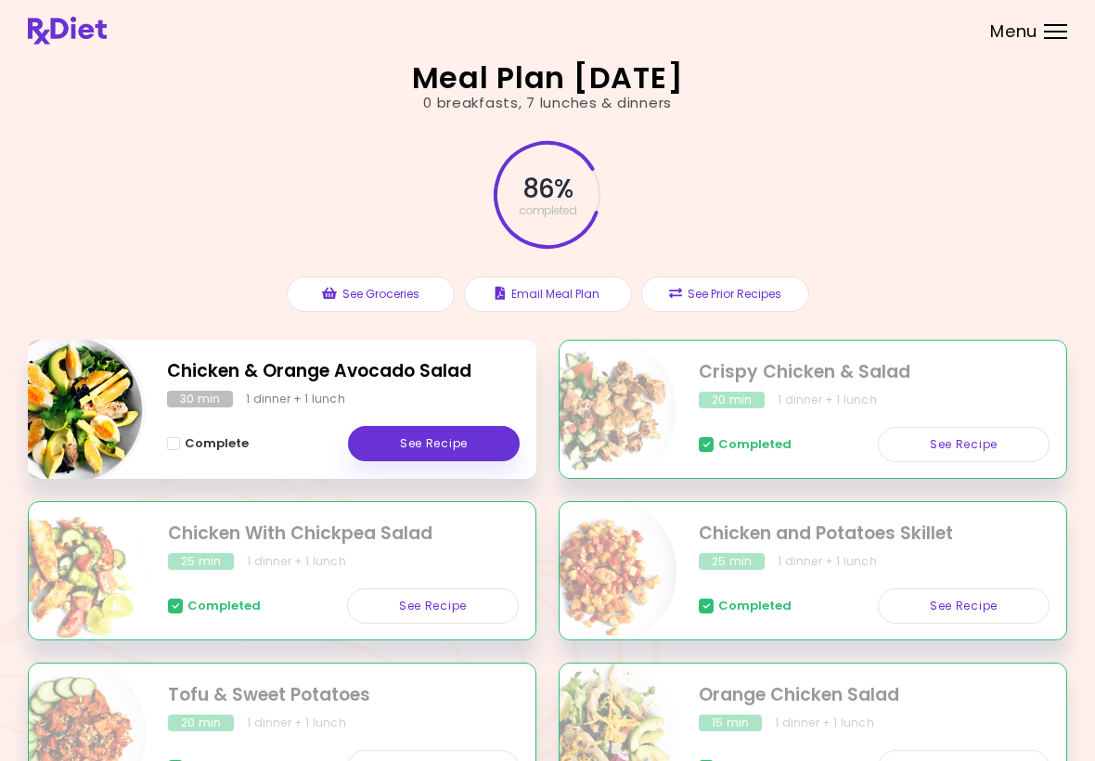
click at [469, 438] on link "See Recipe" at bounding box center [434, 443] width 172 height 35
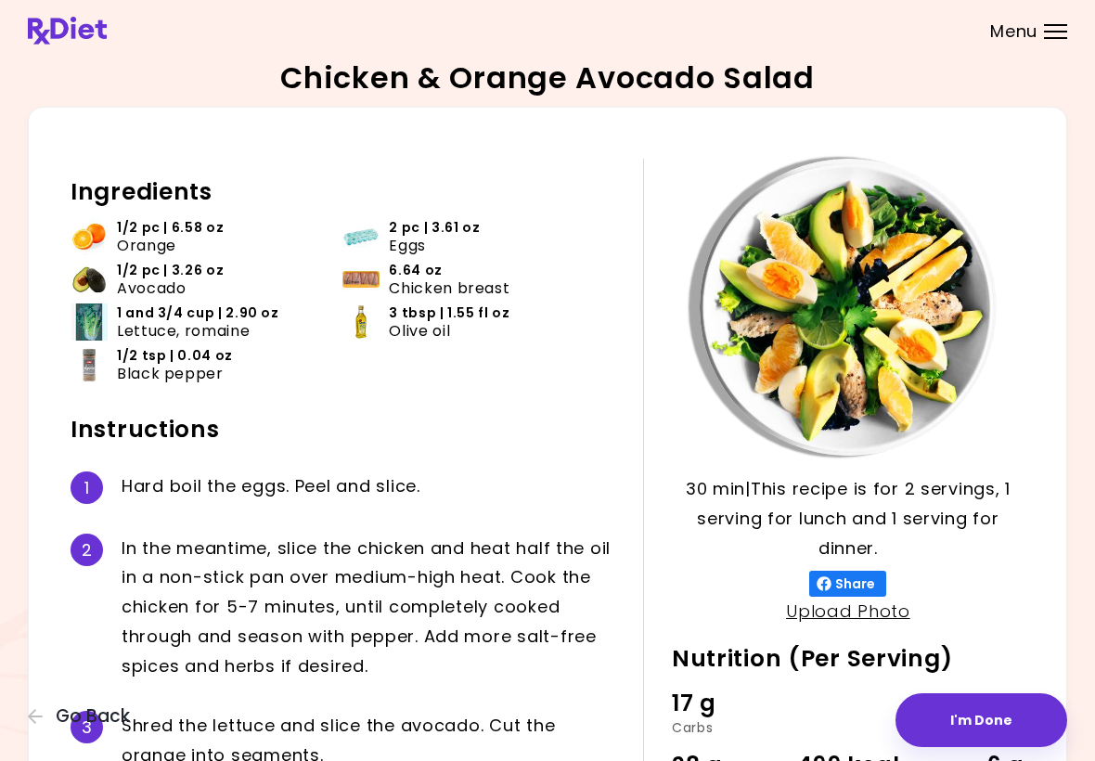
click at [1008, 723] on button "I'm Done" at bounding box center [981, 720] width 172 height 54
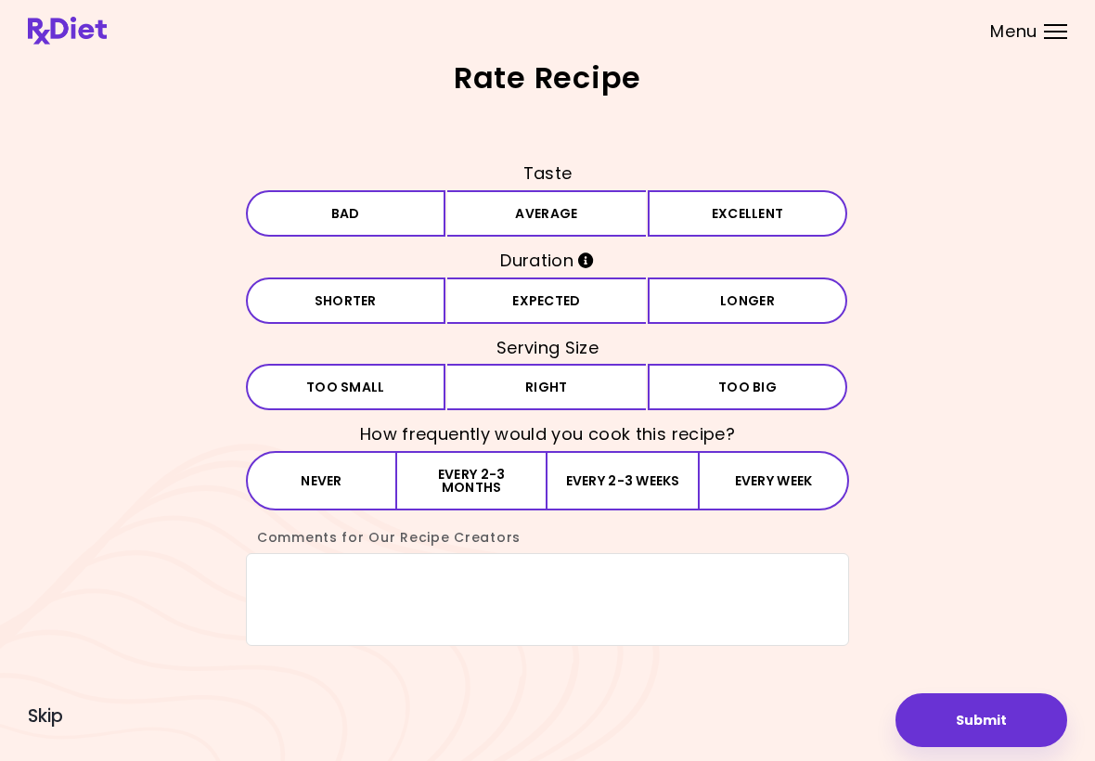
click at [584, 203] on button "Average" at bounding box center [546, 213] width 199 height 46
click at [571, 299] on button "Expected" at bounding box center [546, 300] width 199 height 46
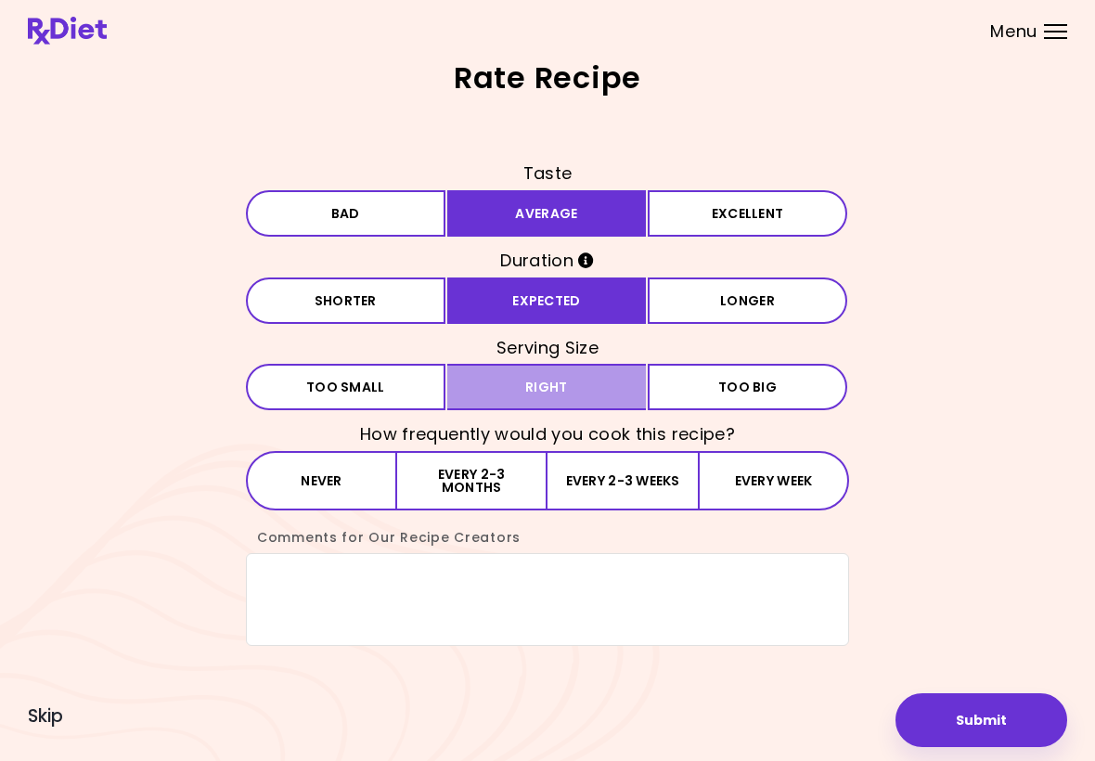
click at [565, 388] on button "Right" at bounding box center [546, 387] width 199 height 46
click at [766, 473] on button "Every week" at bounding box center [773, 480] width 151 height 59
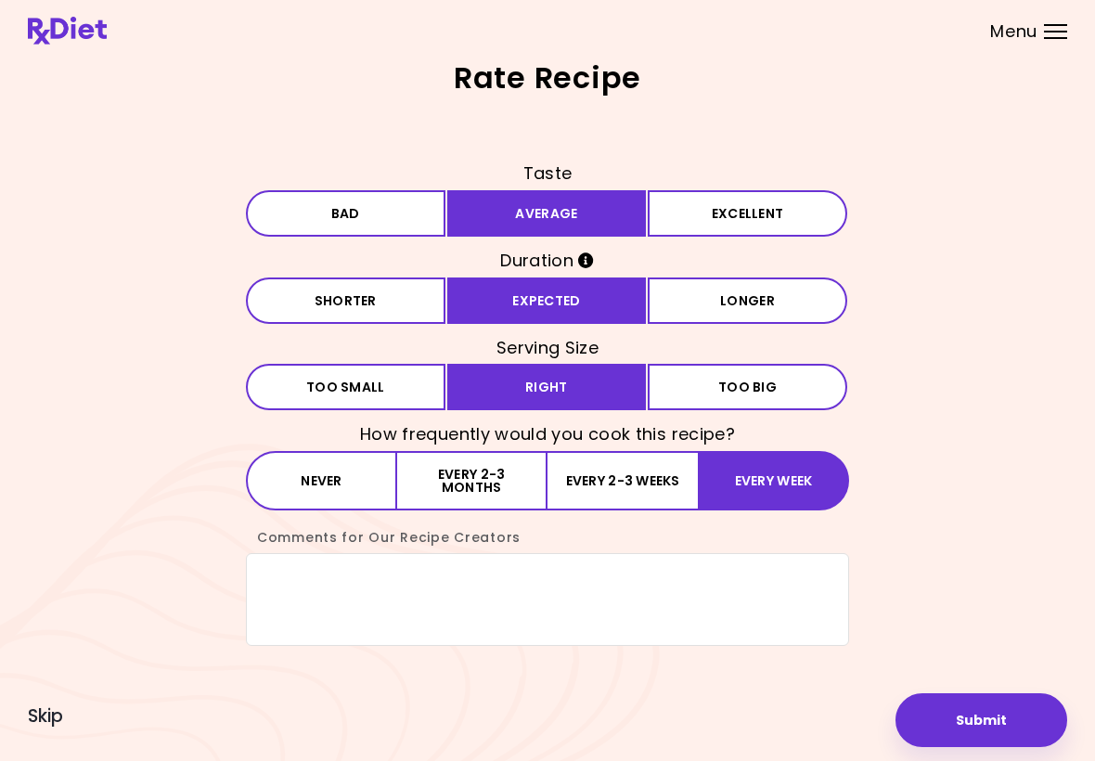
click at [995, 717] on button "Submit" at bounding box center [981, 720] width 172 height 54
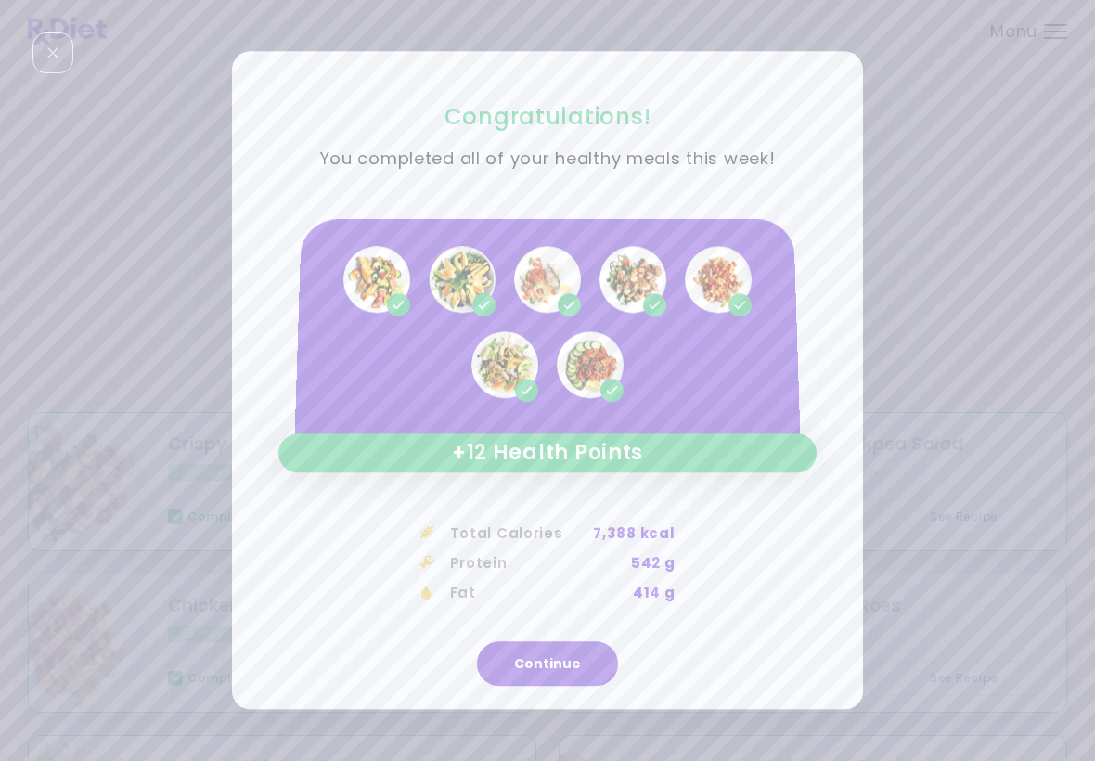
click at [565, 653] on button "Continue" at bounding box center [547, 664] width 141 height 45
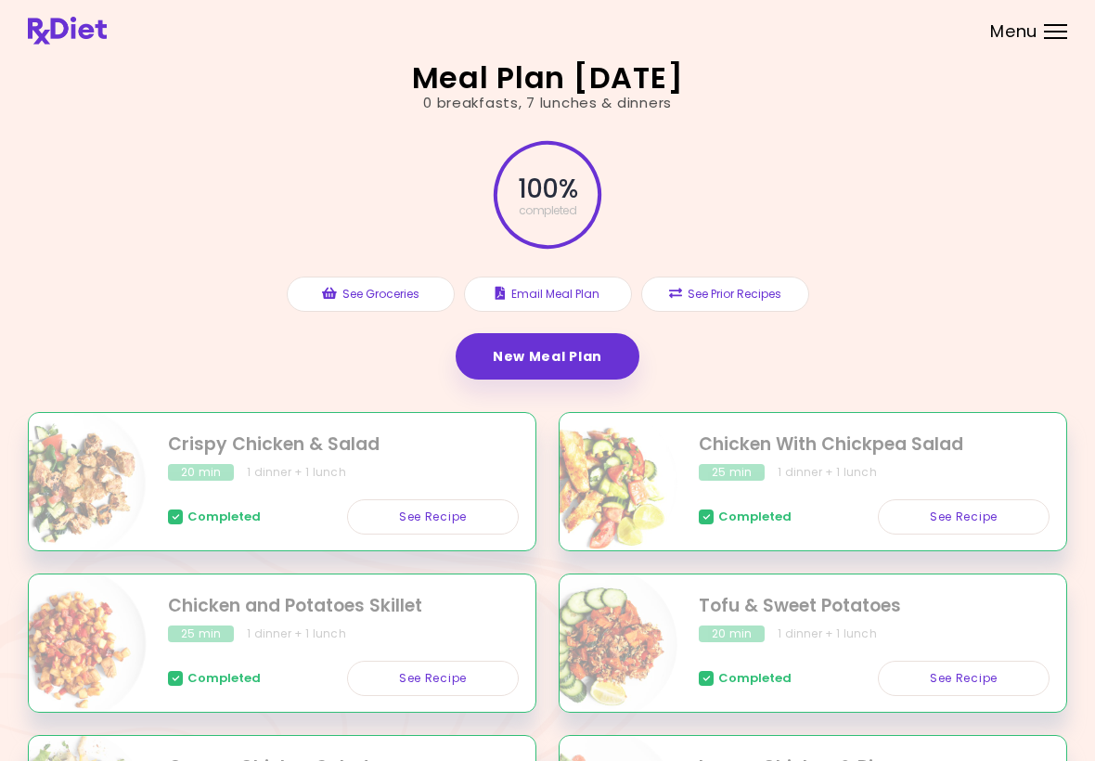
click at [543, 351] on link "New Meal Plan" at bounding box center [548, 356] width 184 height 46
select select "*"
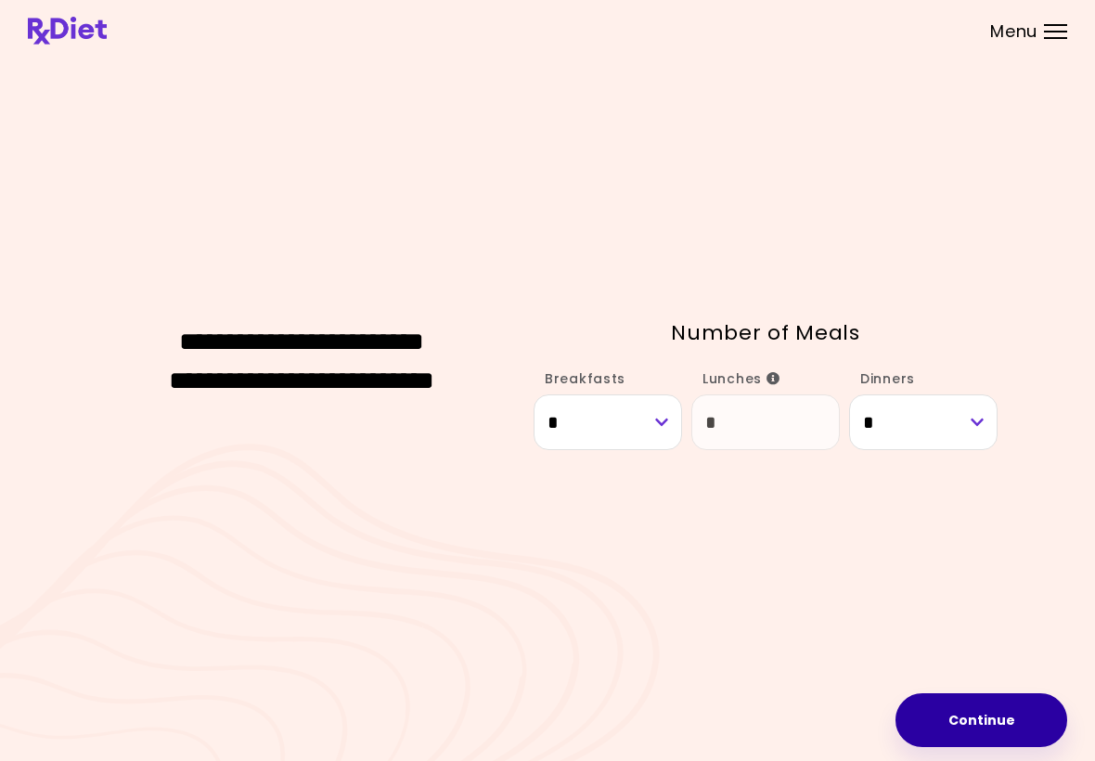
click at [996, 713] on button "Continue" at bounding box center [981, 720] width 172 height 54
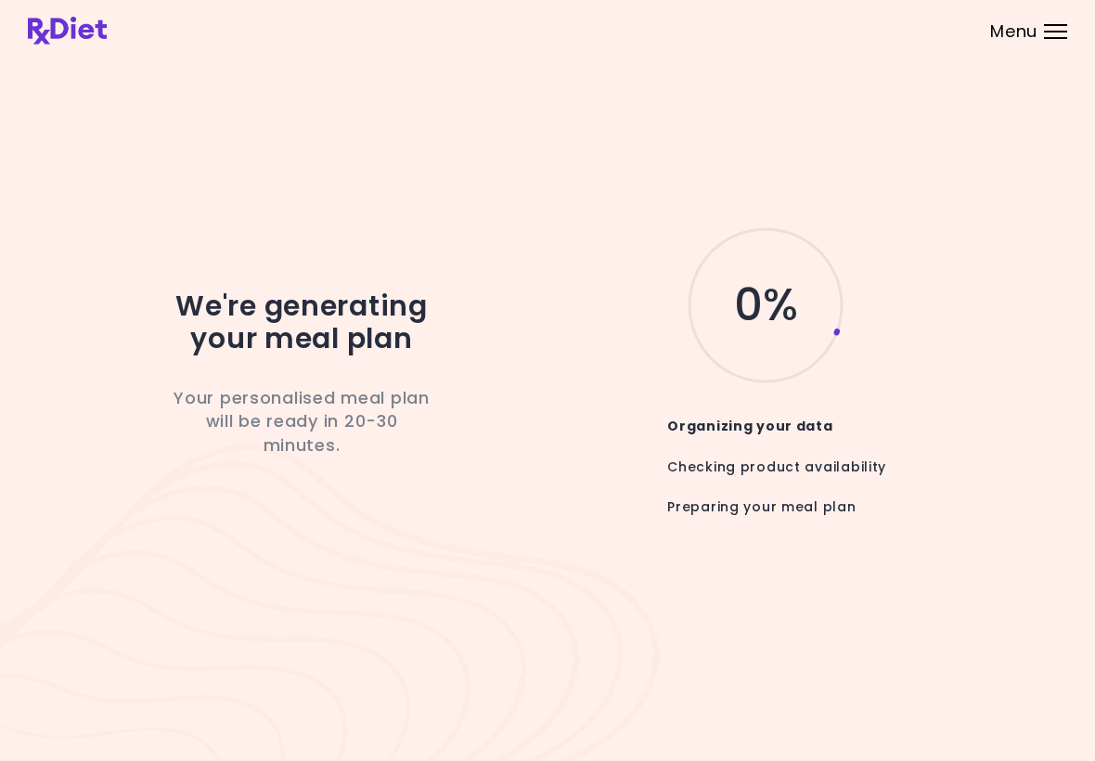
click at [478, 454] on div "We're generating your meal plan Your personalised meal plan will be ready in 20…" at bounding box center [301, 380] width 408 height 180
click at [529, 755] on div "We're generating your meal plan Your personalised meal plan will be ready in 20…" at bounding box center [547, 380] width 1095 height 761
click at [72, 26] on img at bounding box center [67, 31] width 79 height 28
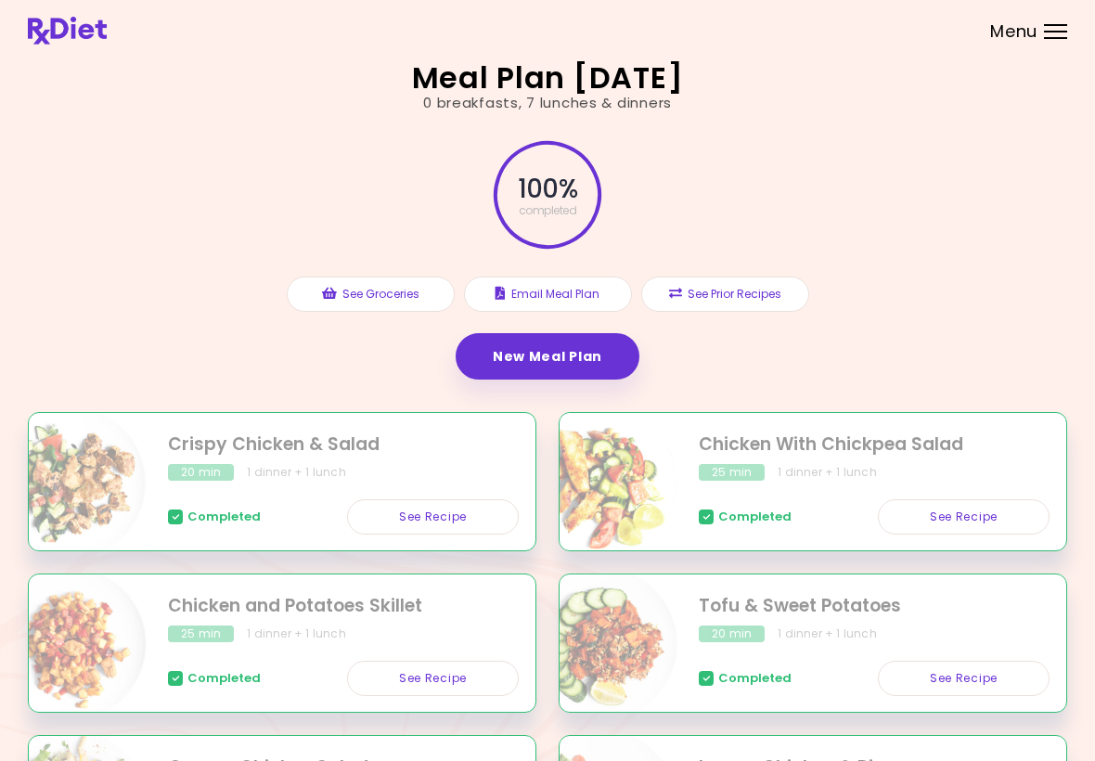
click at [388, 298] on button "See Groceries" at bounding box center [371, 293] width 168 height 35
click at [548, 288] on button "Email Meal Plan" at bounding box center [548, 293] width 168 height 35
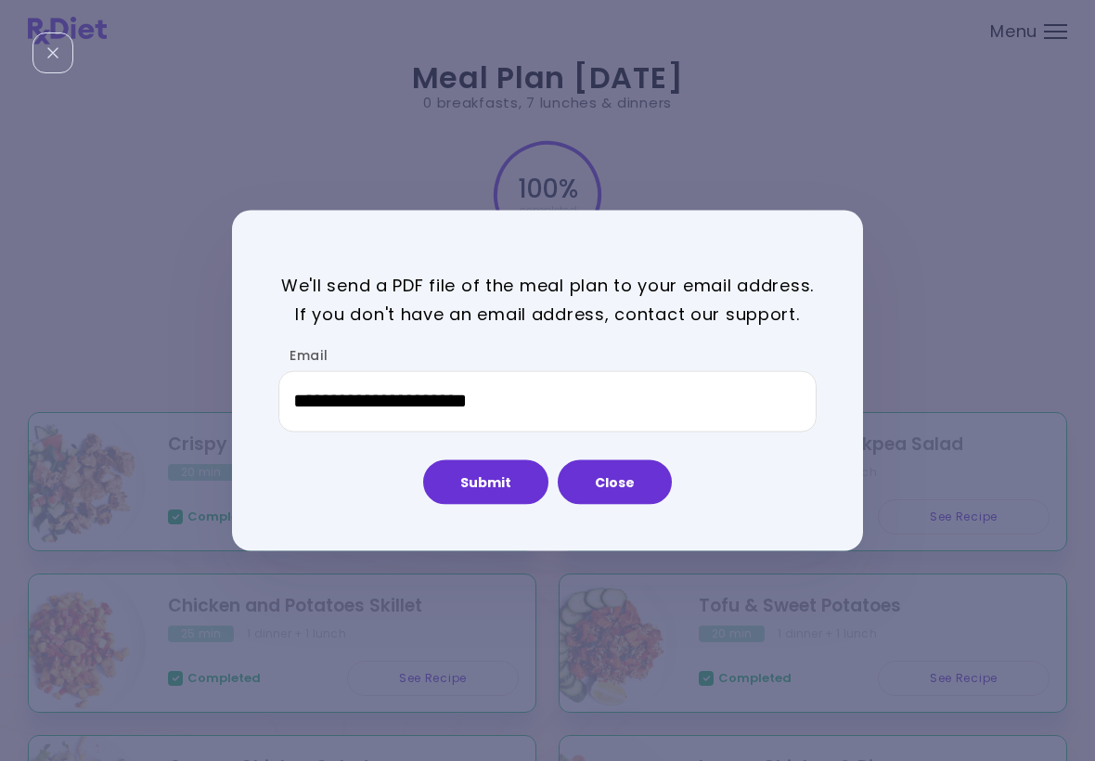
click at [619, 481] on button "Close" at bounding box center [615, 481] width 114 height 45
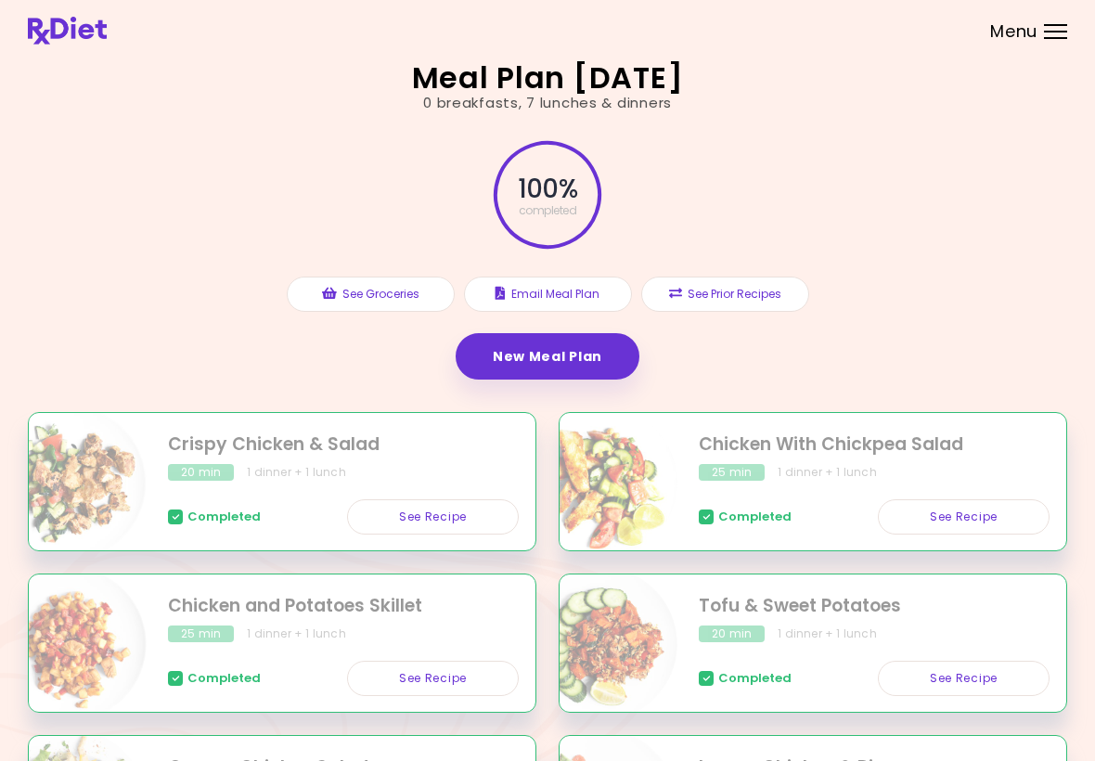
click at [743, 280] on button "See Prior Recipes" at bounding box center [725, 293] width 168 height 35
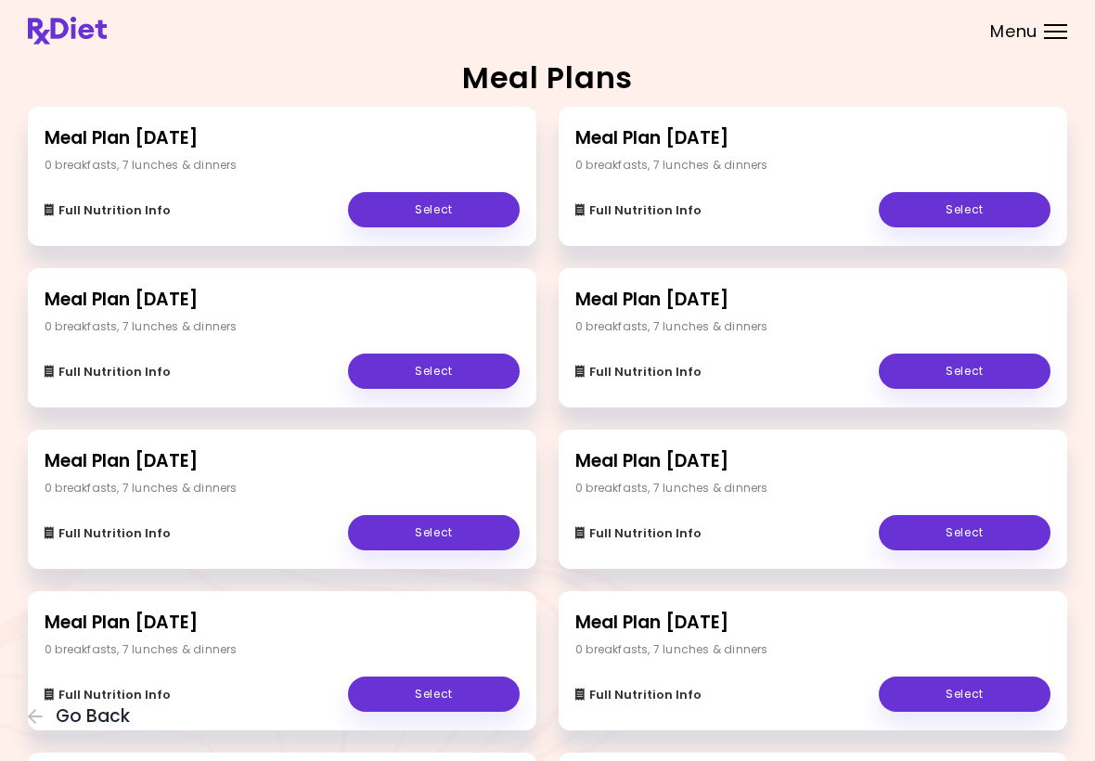
click at [986, 200] on link "Select" at bounding box center [965, 209] width 172 height 35
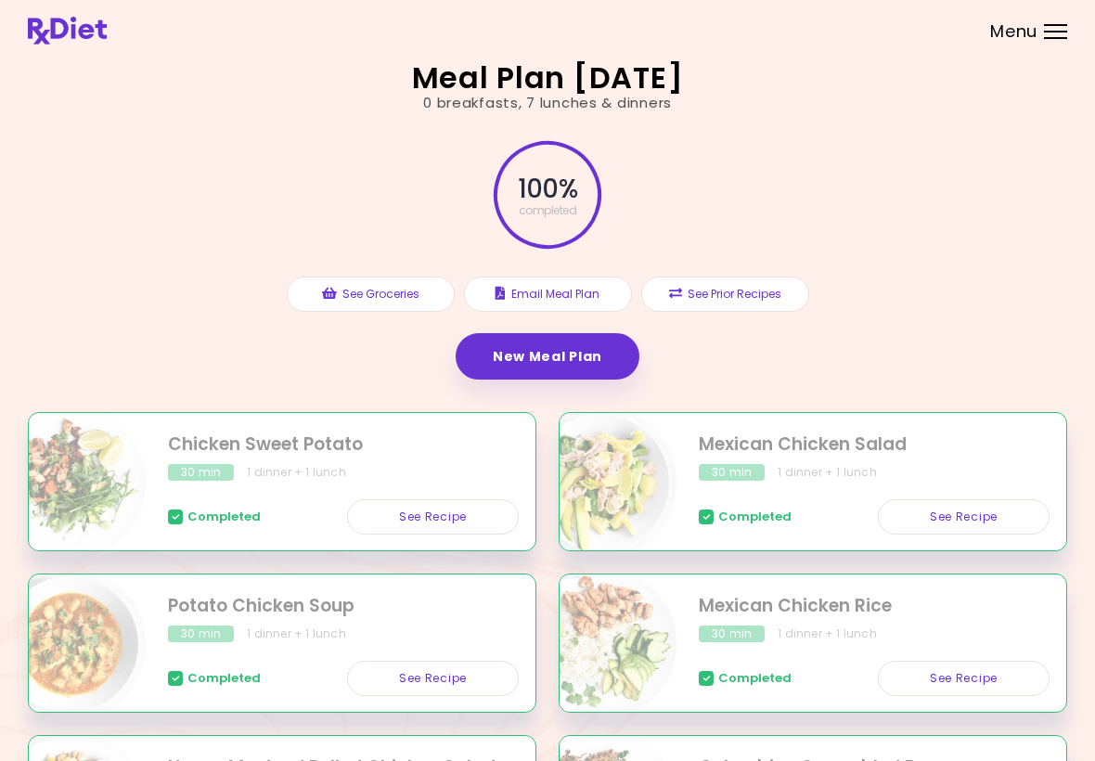
click at [1015, 373] on div "100 % completed See Groceries Email Meal Plan See Prior Recipes New Meal Plan" at bounding box center [547, 262] width 1039 height 299
click at [1039, 19] on header at bounding box center [547, 30] width 1095 height 61
click at [1053, 20] on header at bounding box center [547, 30] width 1095 height 61
click at [735, 289] on button "See Prior Recipes" at bounding box center [725, 293] width 168 height 35
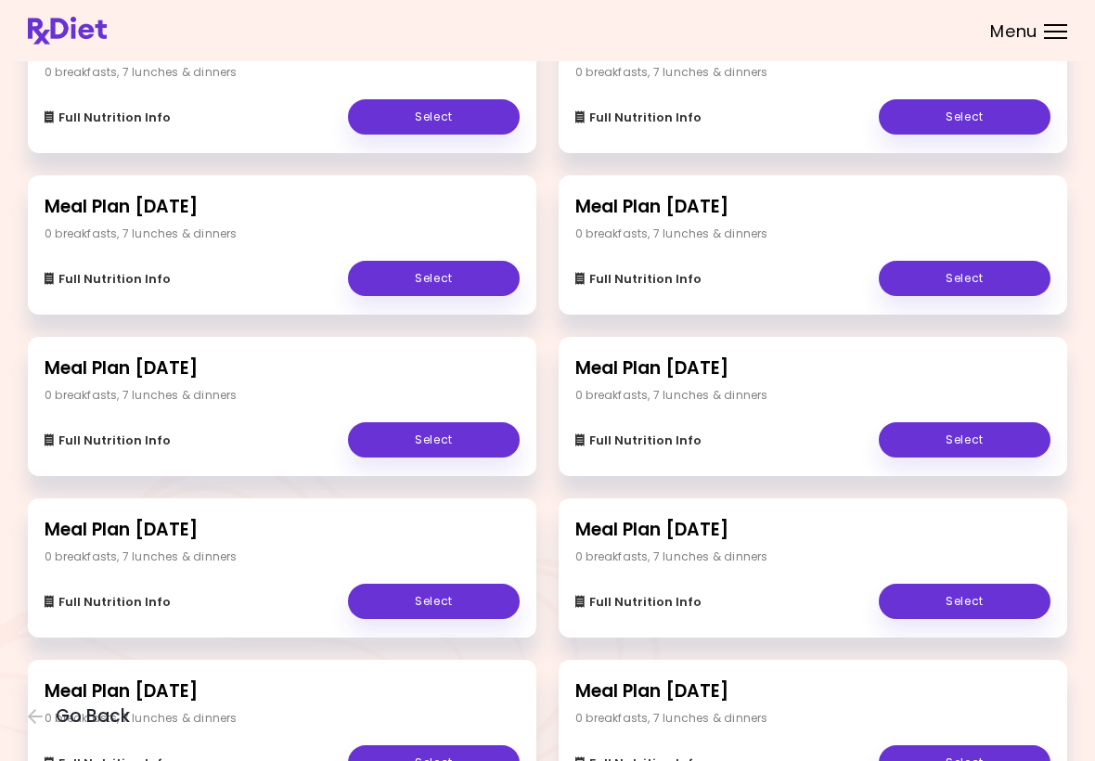
scroll to position [538, 0]
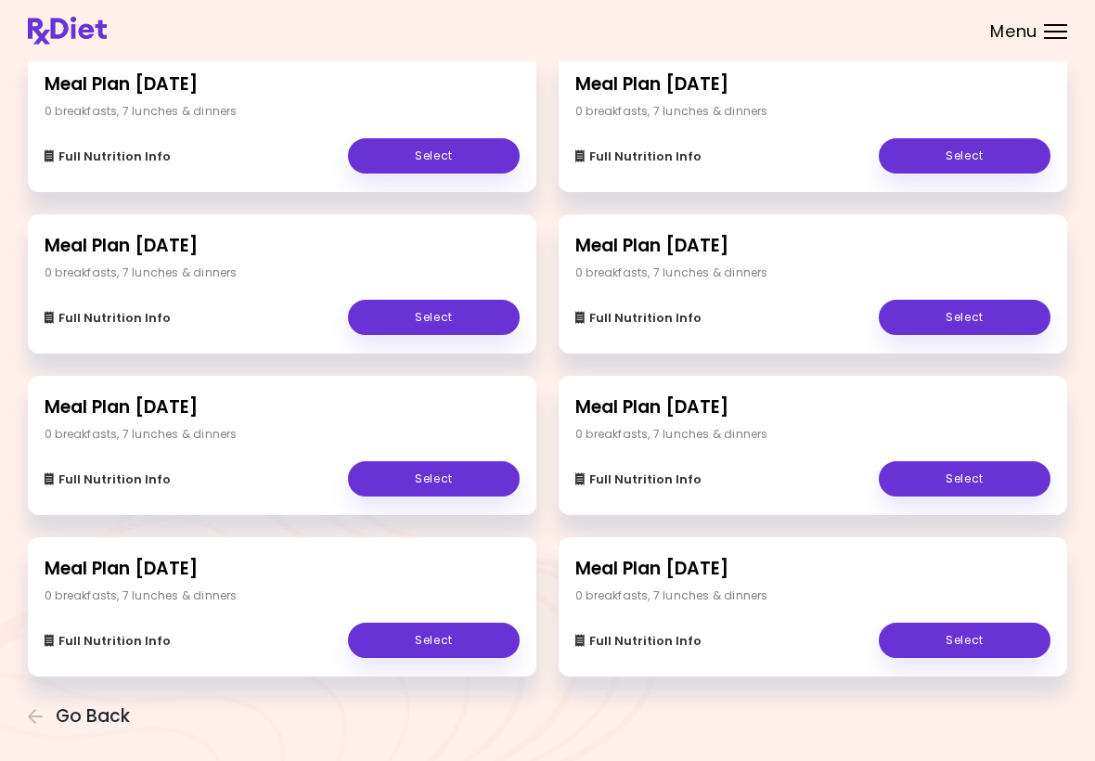
click at [488, 466] on link "Select" at bounding box center [434, 478] width 172 height 35
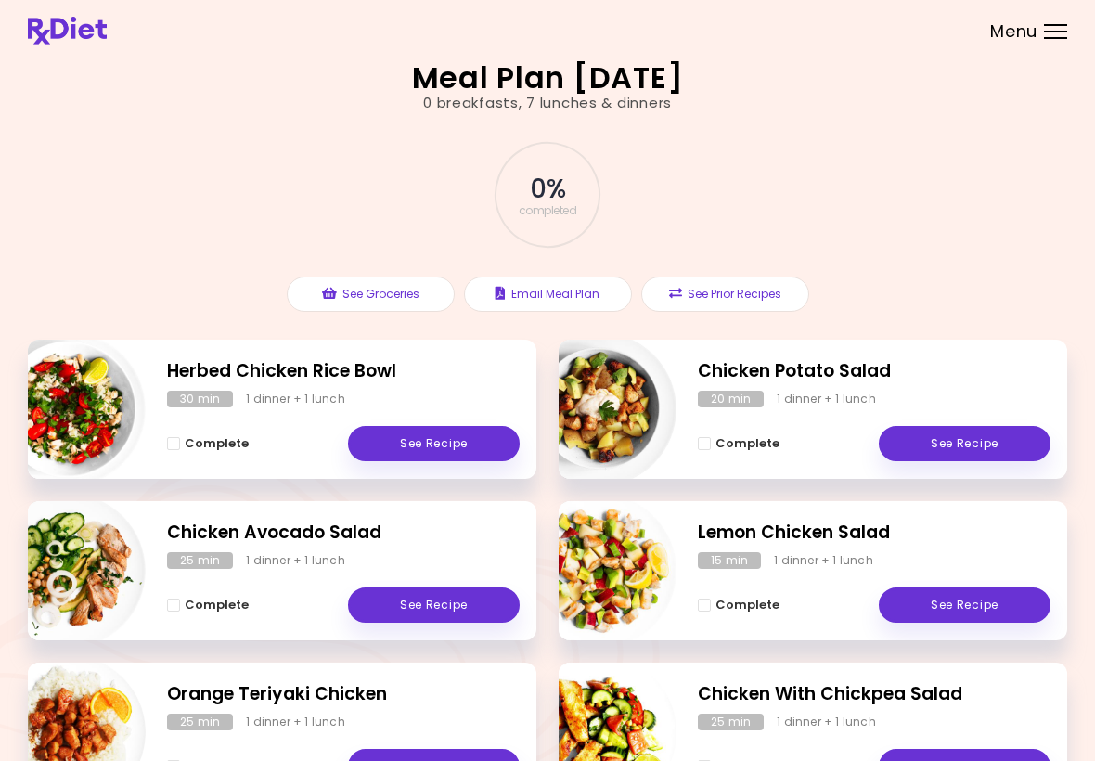
click at [474, 278] on button "Email Meal Plan" at bounding box center [548, 293] width 168 height 35
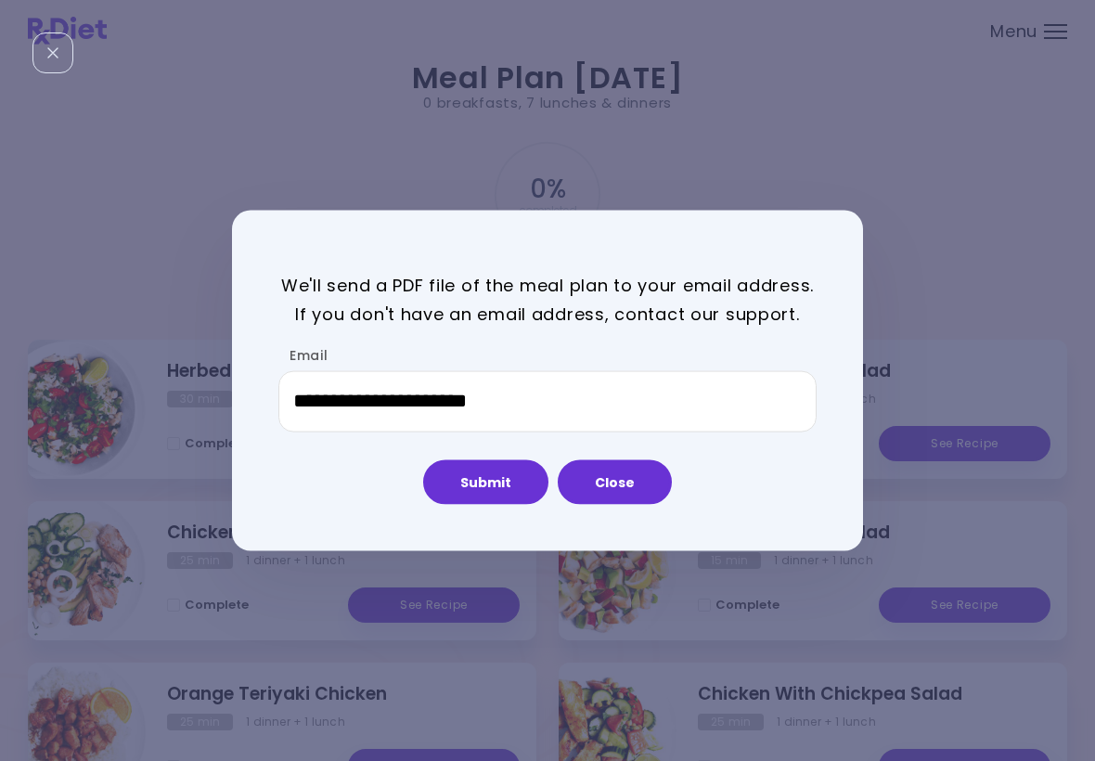
click at [634, 479] on button "Close" at bounding box center [615, 481] width 114 height 45
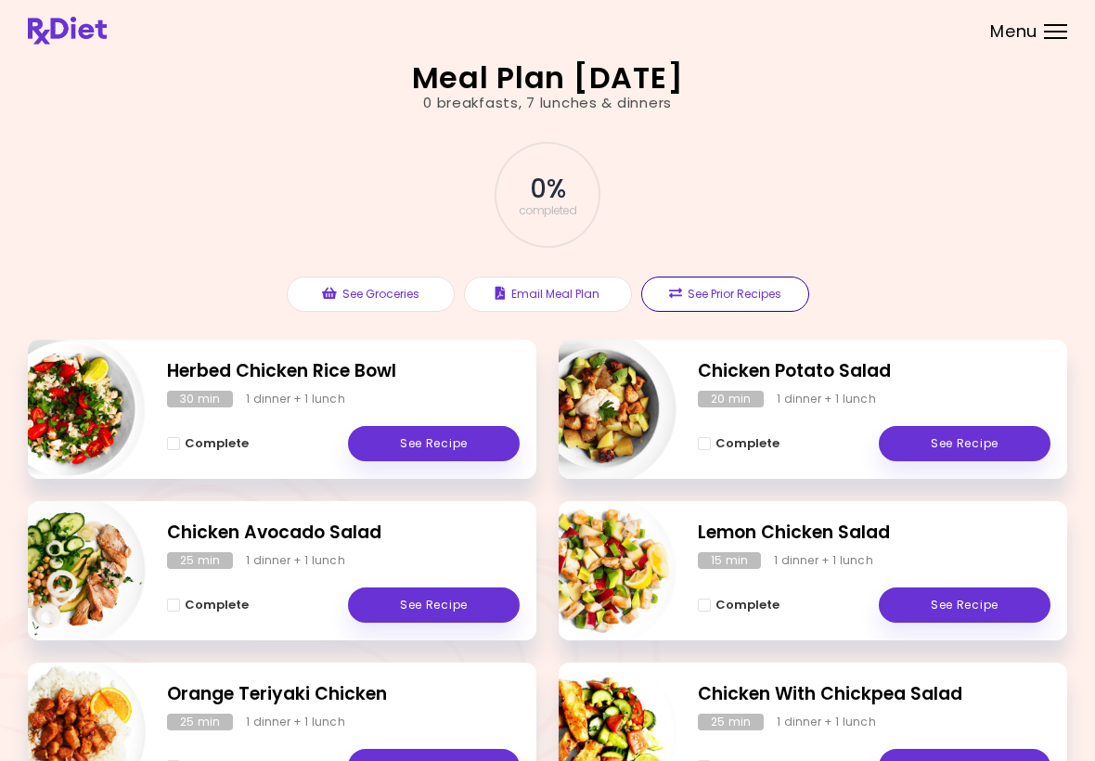
click at [751, 286] on button "See Prior Recipes" at bounding box center [725, 293] width 168 height 35
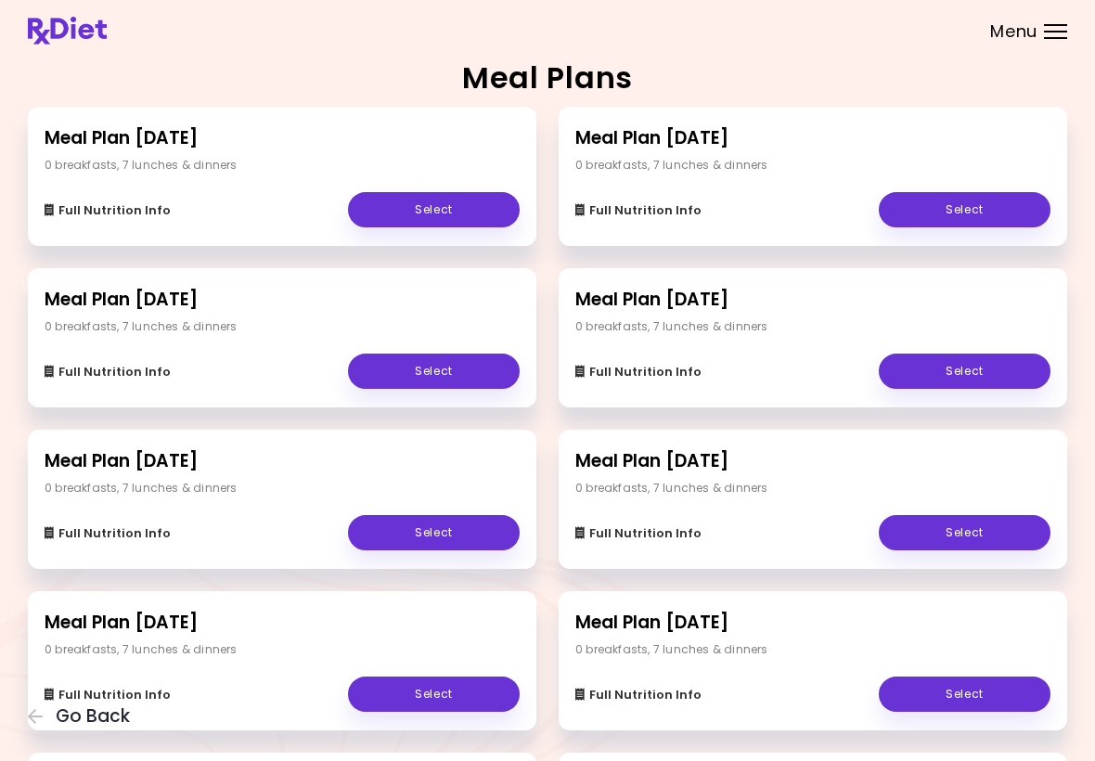
click at [455, 162] on div "0 breakfasts , 7 lunches & dinners" at bounding box center [282, 165] width 475 height 17
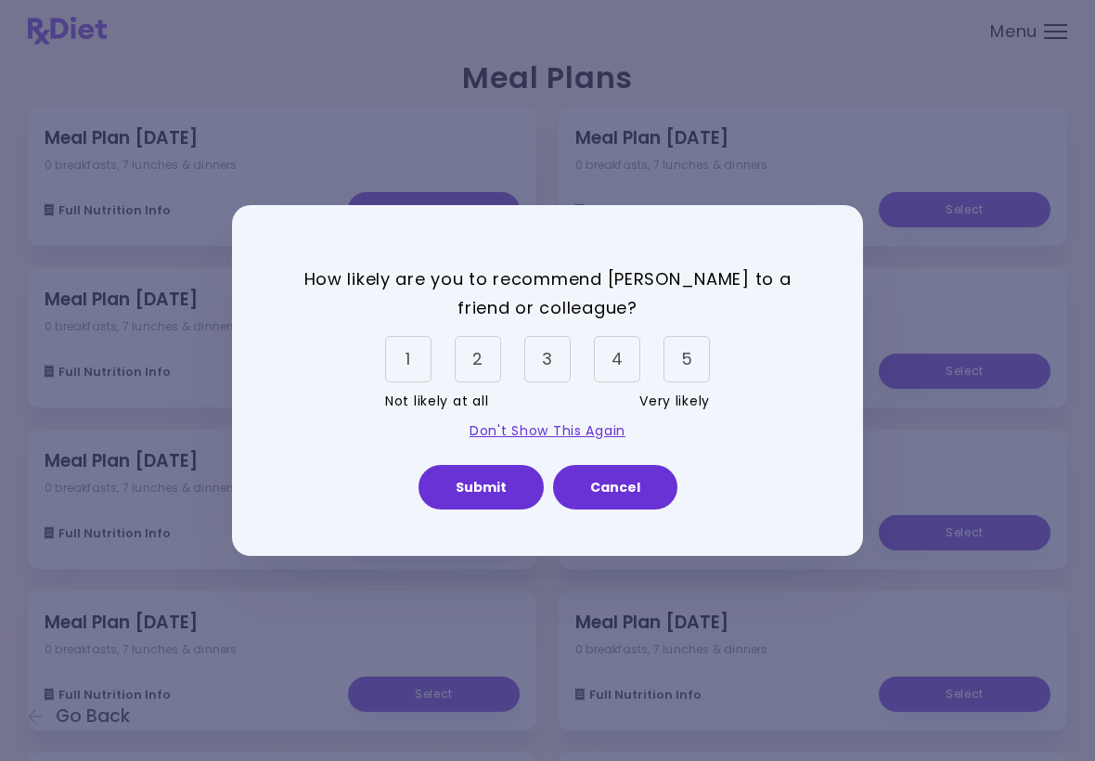
click at [692, 364] on div "5" at bounding box center [686, 359] width 46 height 46
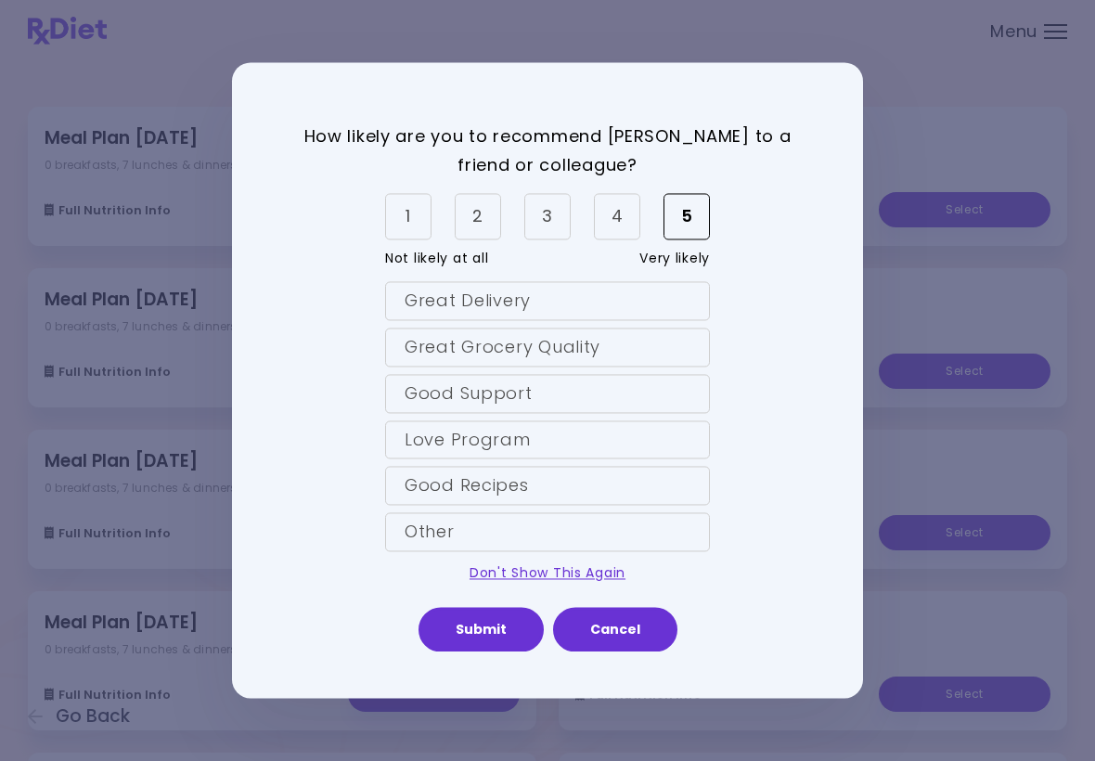
click at [496, 638] on button "Submit" at bounding box center [480, 630] width 125 height 45
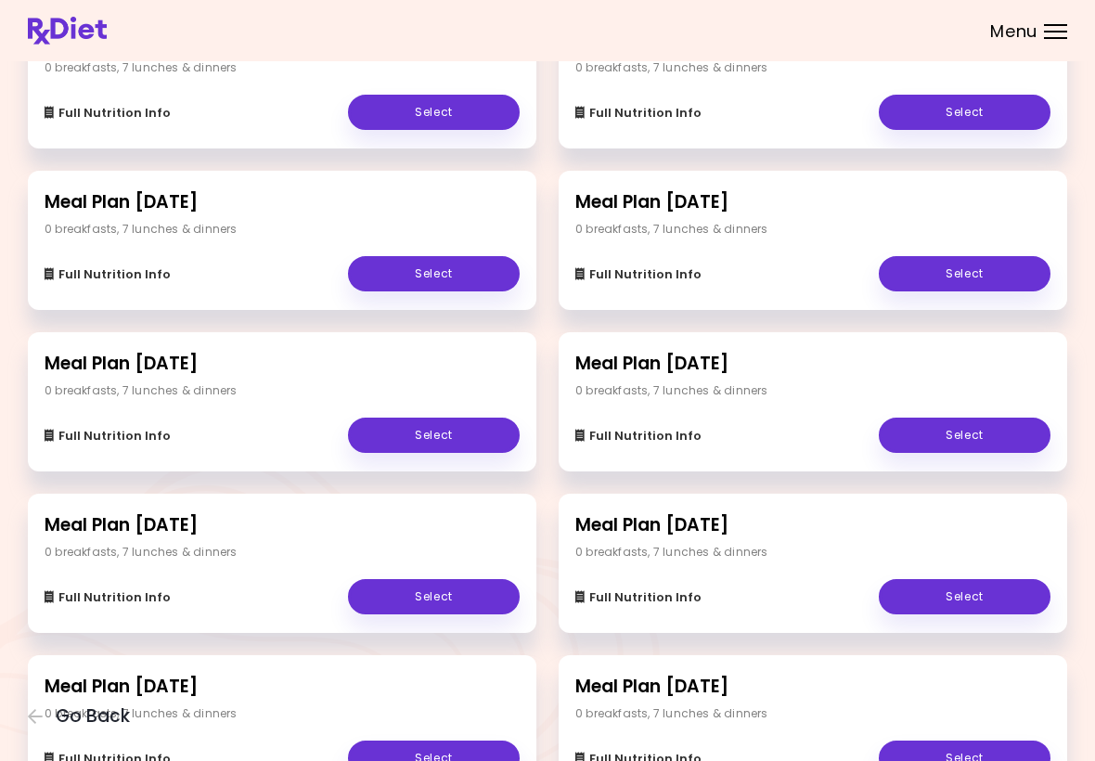
scroll to position [538, 0]
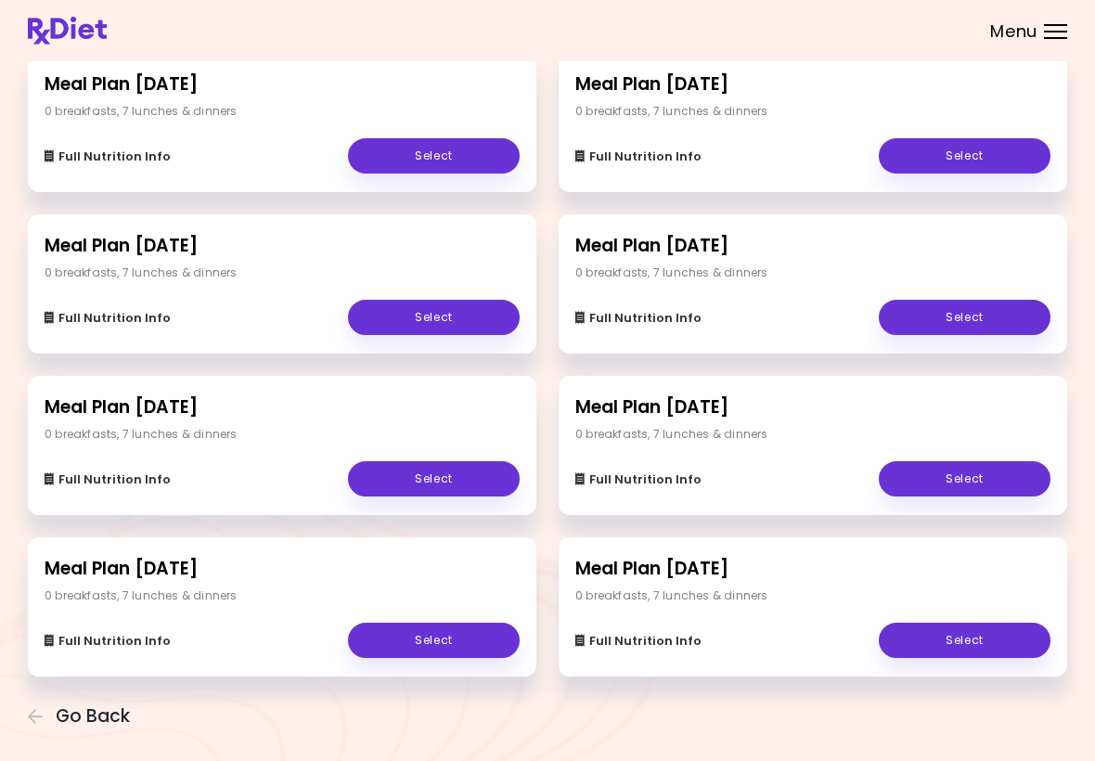
click at [445, 148] on link "Select" at bounding box center [434, 155] width 172 height 35
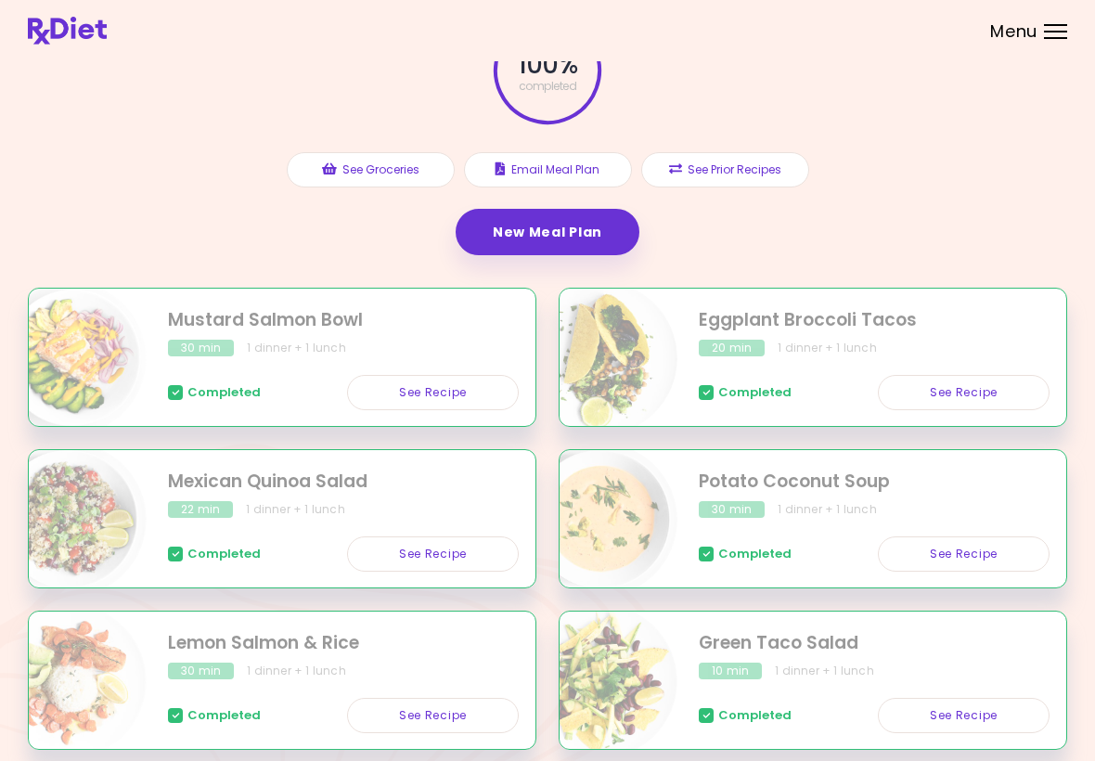
scroll to position [125, 0]
click at [570, 225] on link "New Meal Plan" at bounding box center [548, 231] width 184 height 46
